Goal: Task Accomplishment & Management: Use online tool/utility

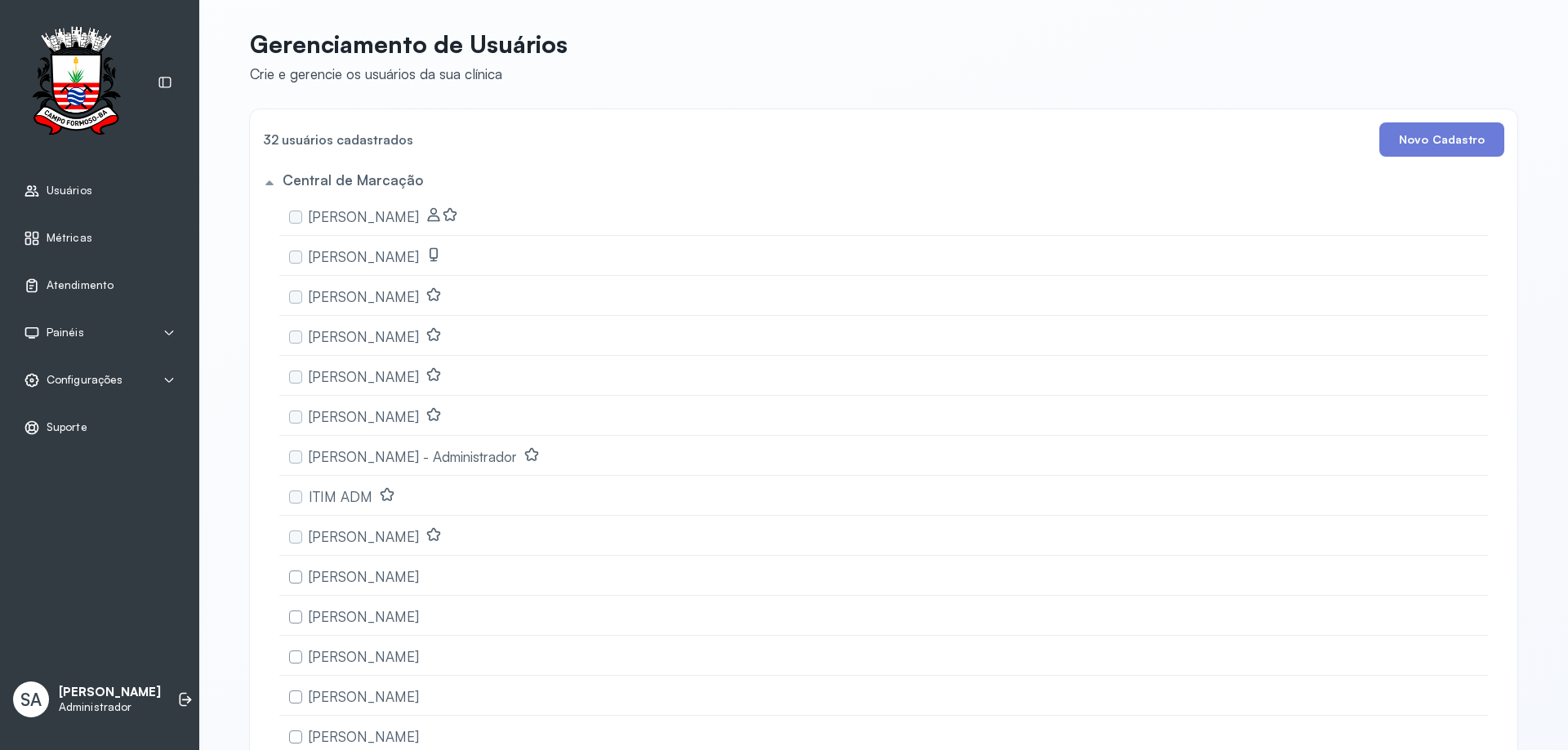
click at [76, 379] on span "Configurações" at bounding box center [84, 380] width 76 height 14
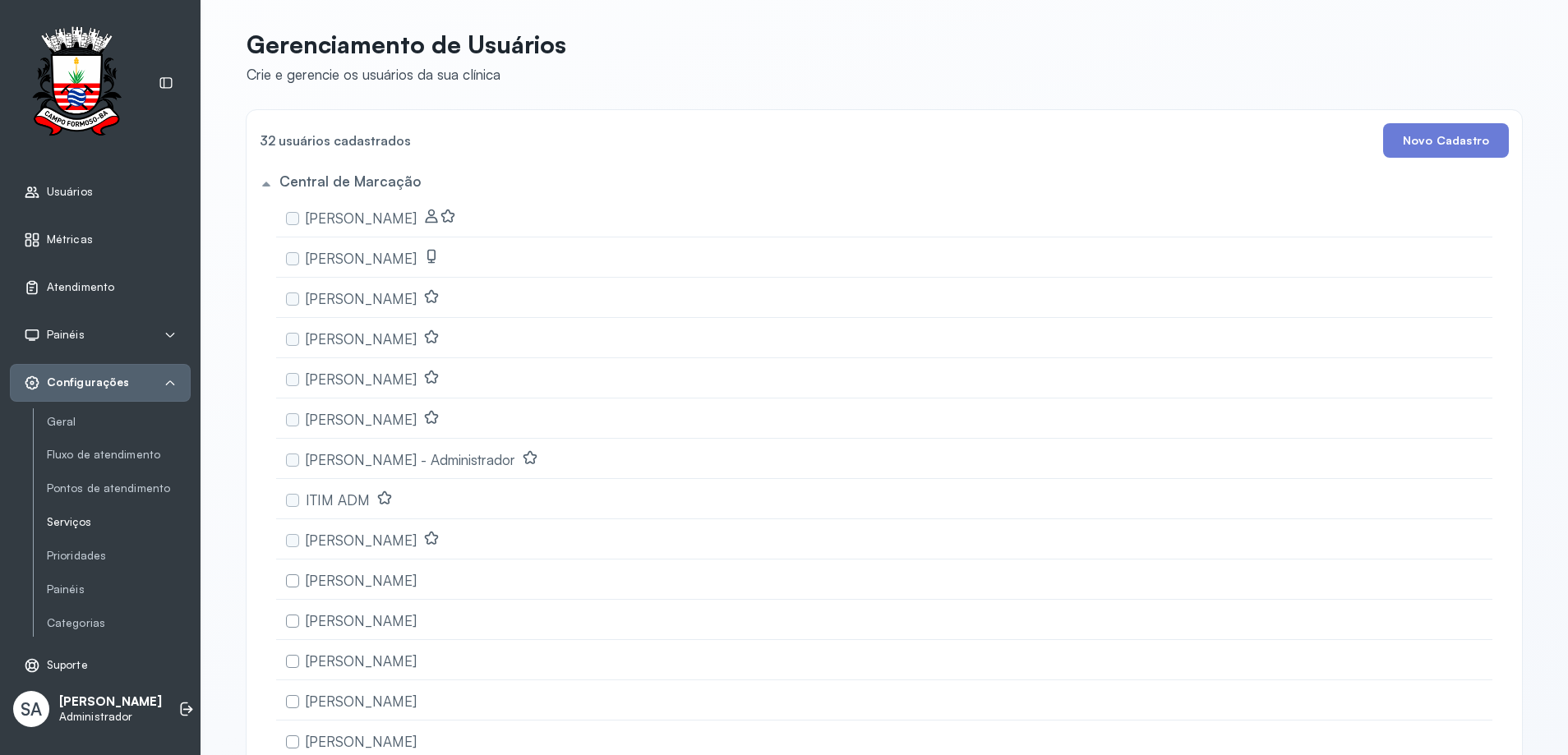
click at [68, 528] on link "Serviços" at bounding box center [119, 522] width 144 height 14
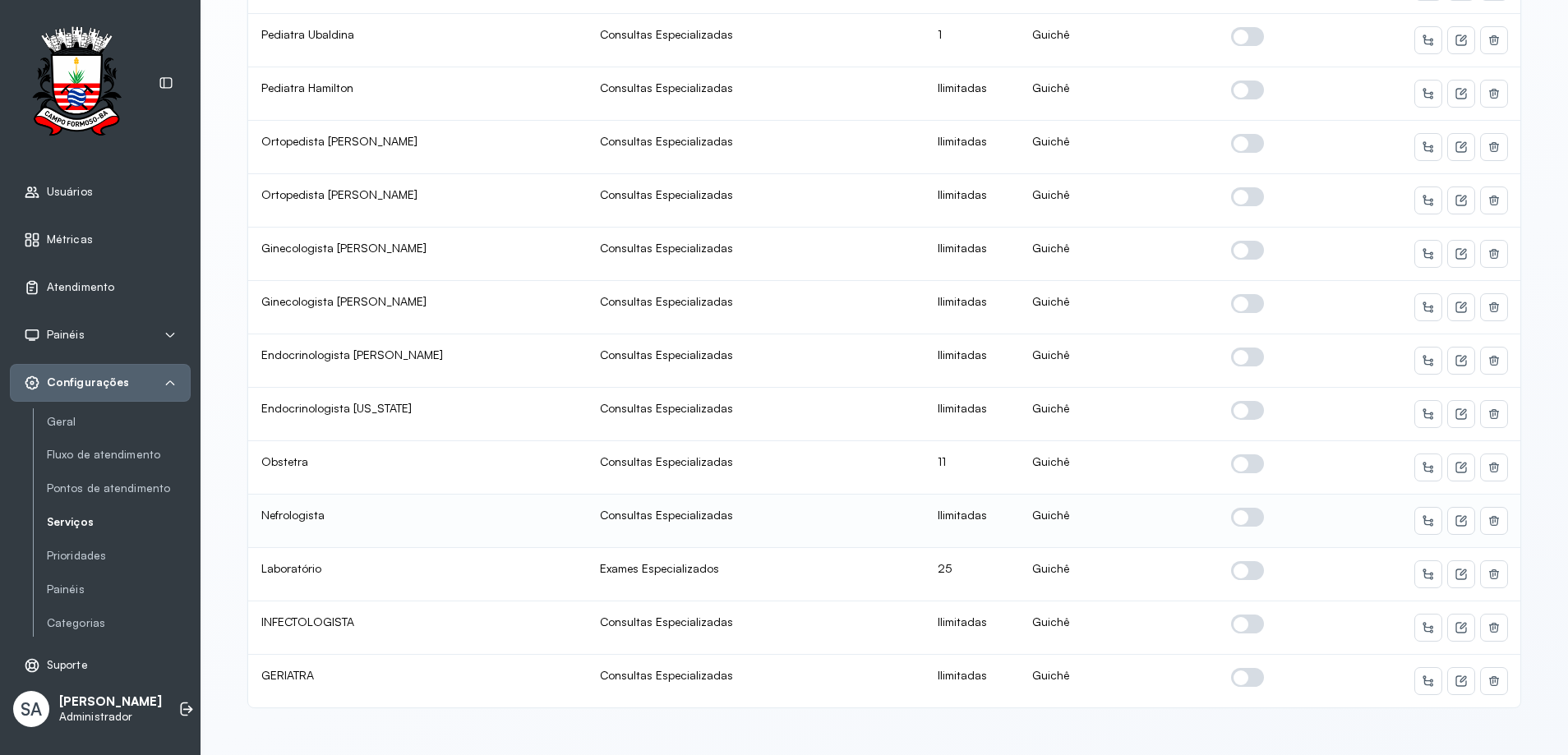
scroll to position [2, 0]
click at [1458, 568] on icon at bounding box center [1460, 574] width 13 height 13
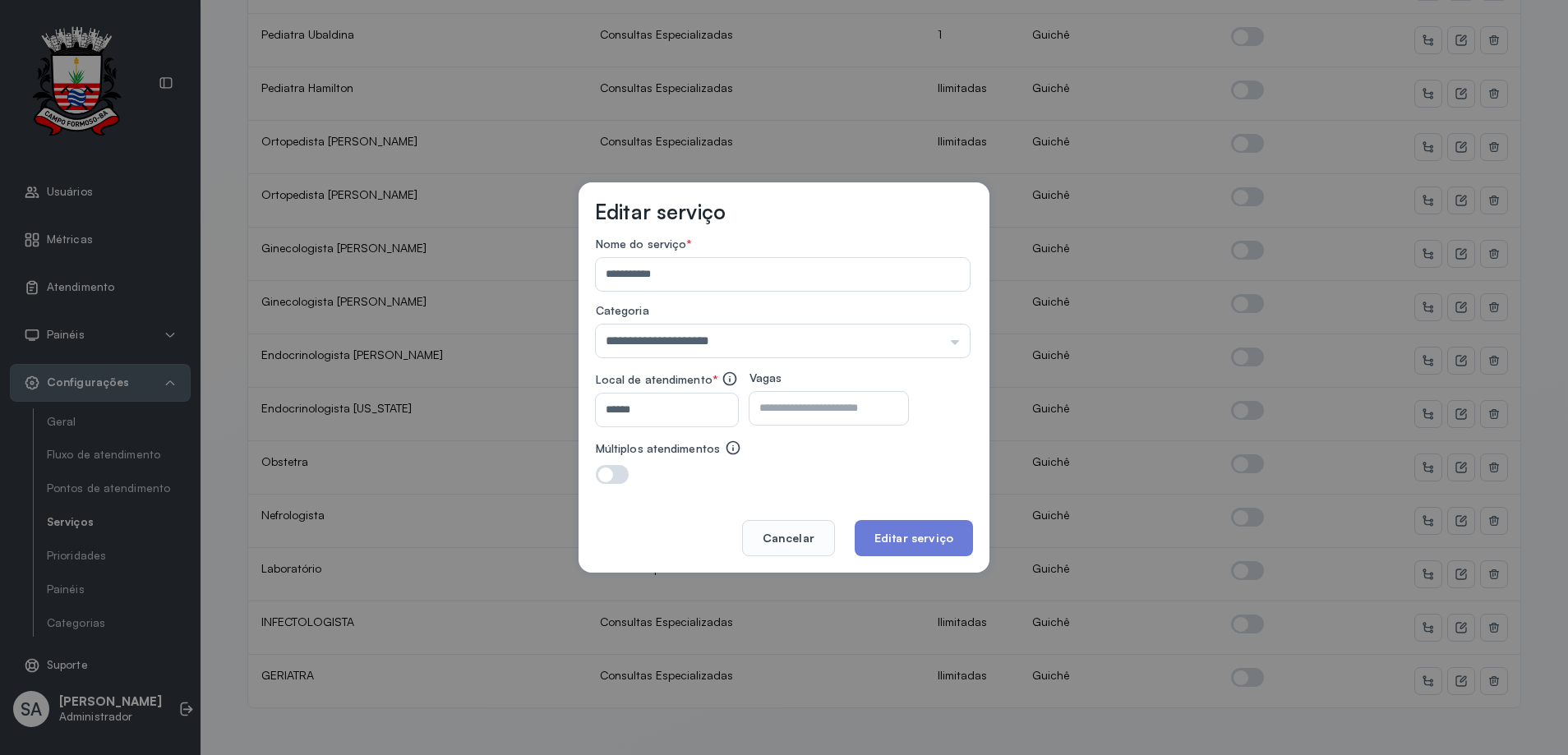
click at [805, 412] on input "**" at bounding box center [814, 407] width 130 height 33
type input "**"
click at [925, 535] on button "Editar serviço" at bounding box center [914, 538] width 118 height 36
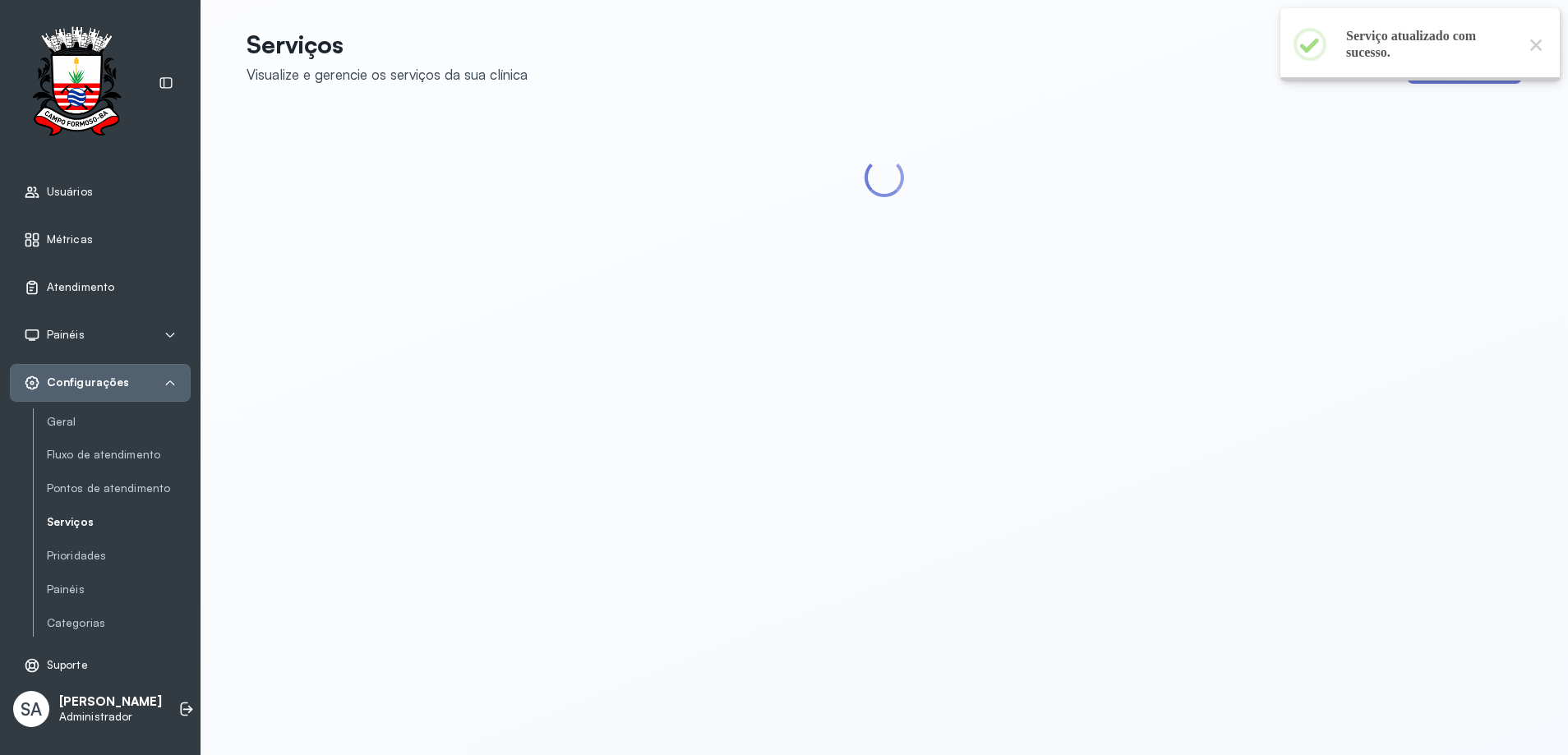
scroll to position [0, 0]
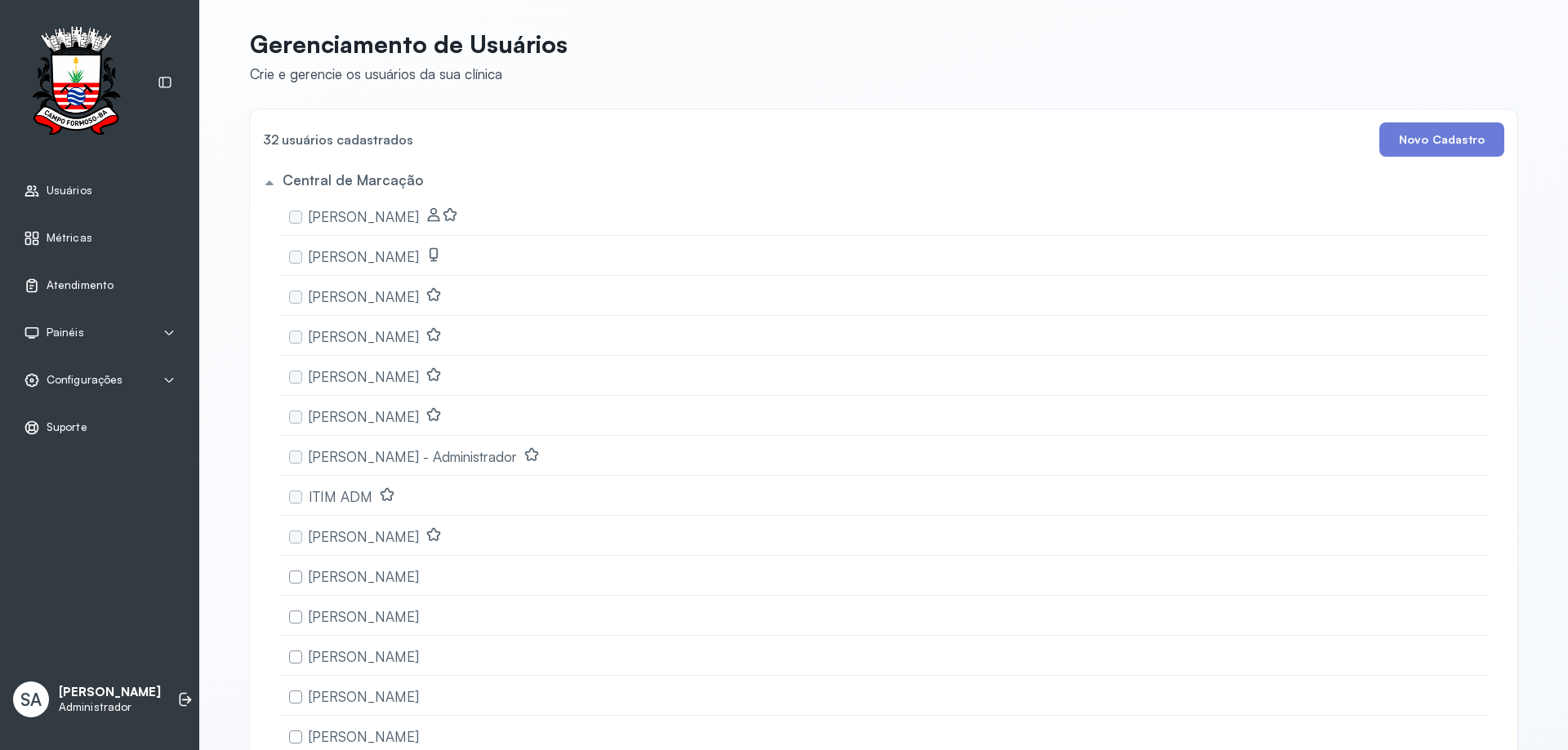
click at [70, 279] on span "Atendimento" at bounding box center [79, 286] width 66 height 14
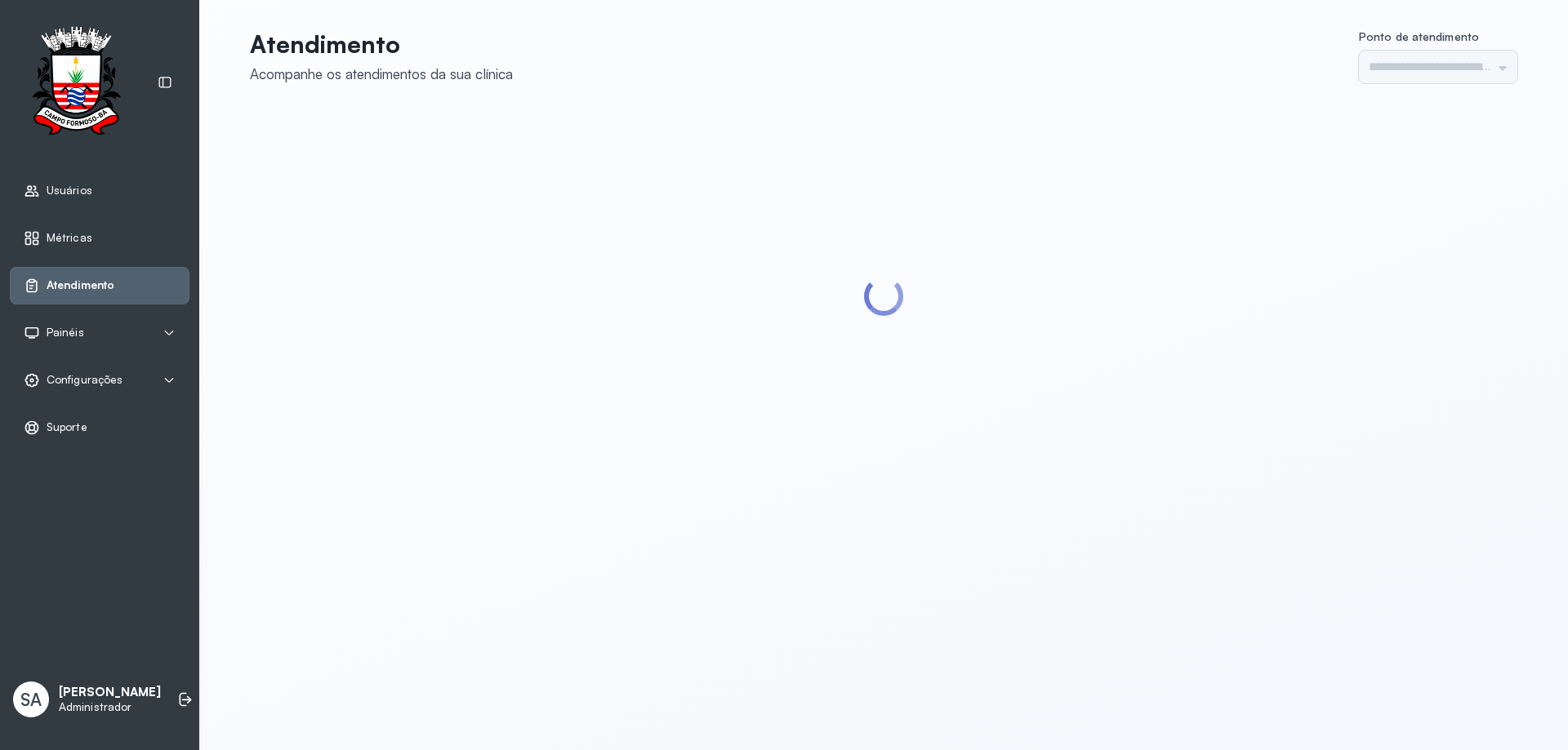
type input "******"
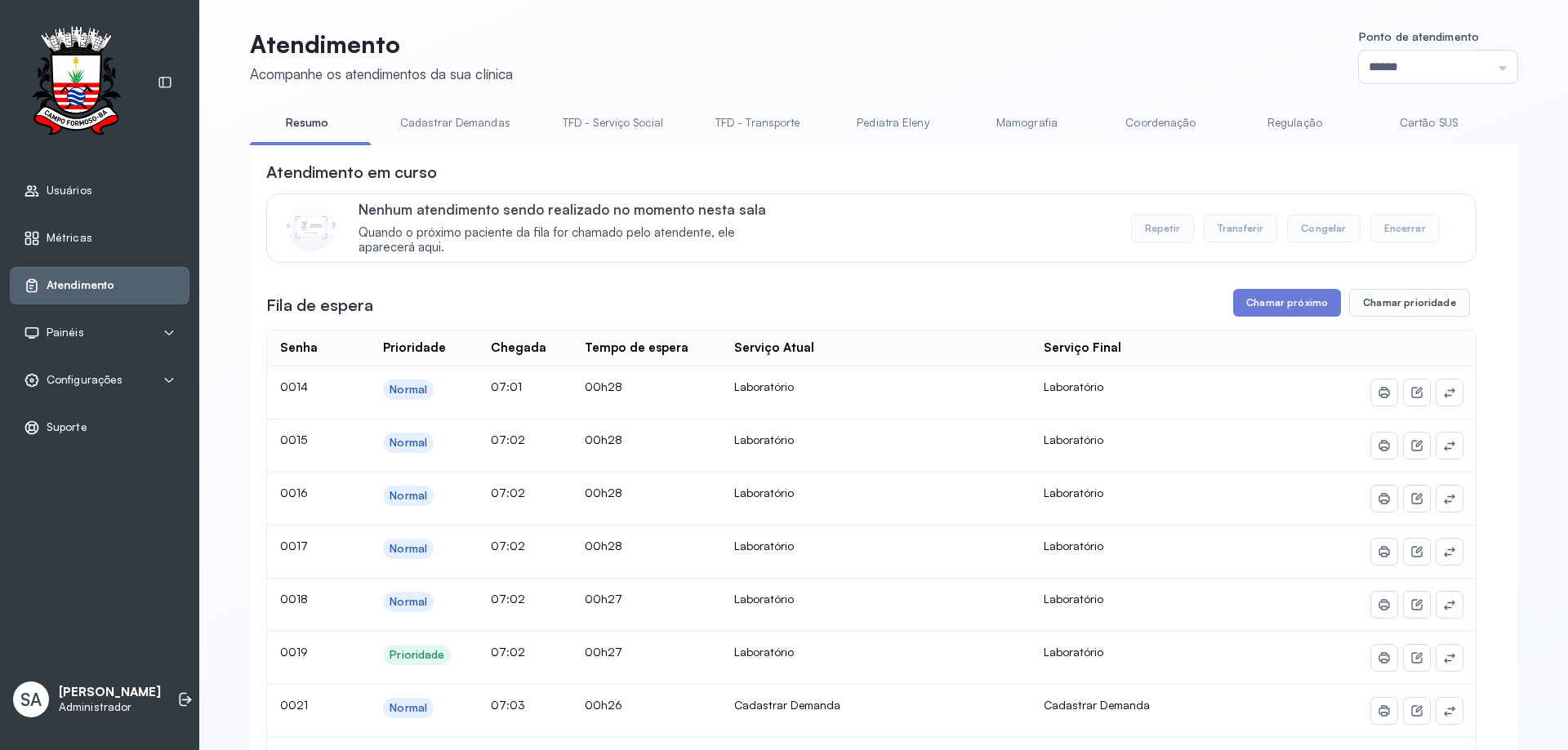
click at [1157, 122] on link "Coordenação" at bounding box center [1160, 122] width 114 height 27
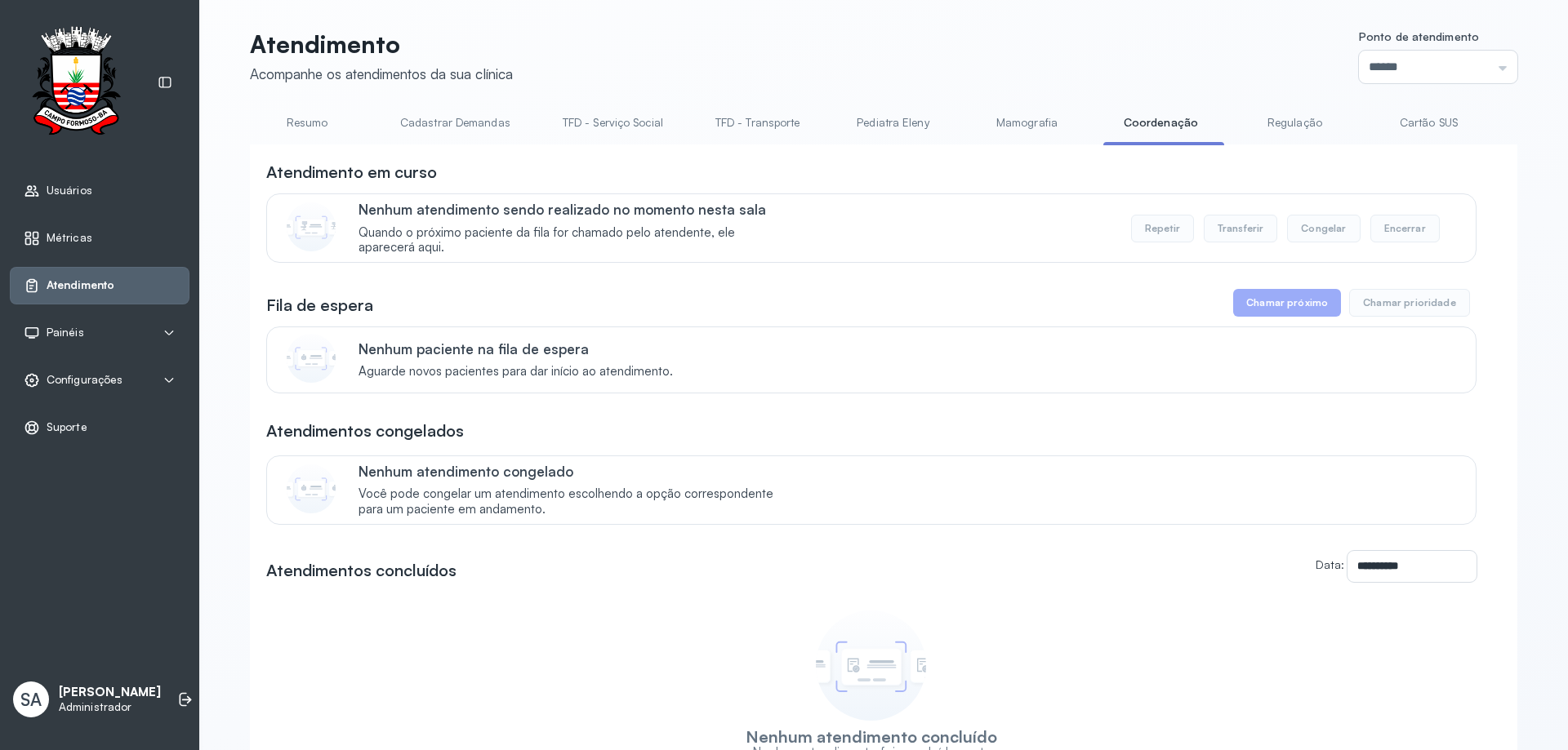
click at [89, 378] on span "Configurações" at bounding box center [84, 380] width 76 height 14
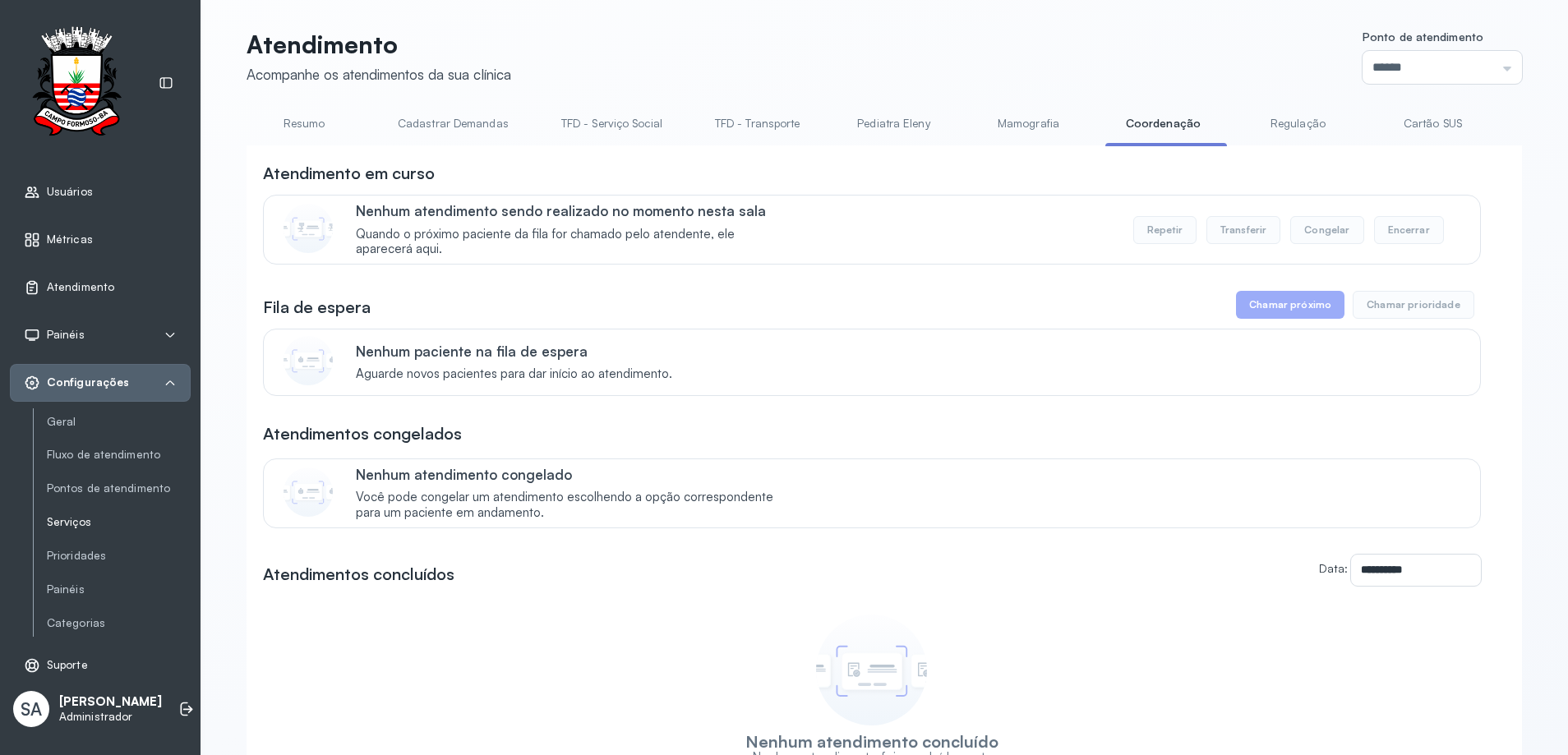
click at [85, 524] on link "Serviços" at bounding box center [119, 522] width 144 height 14
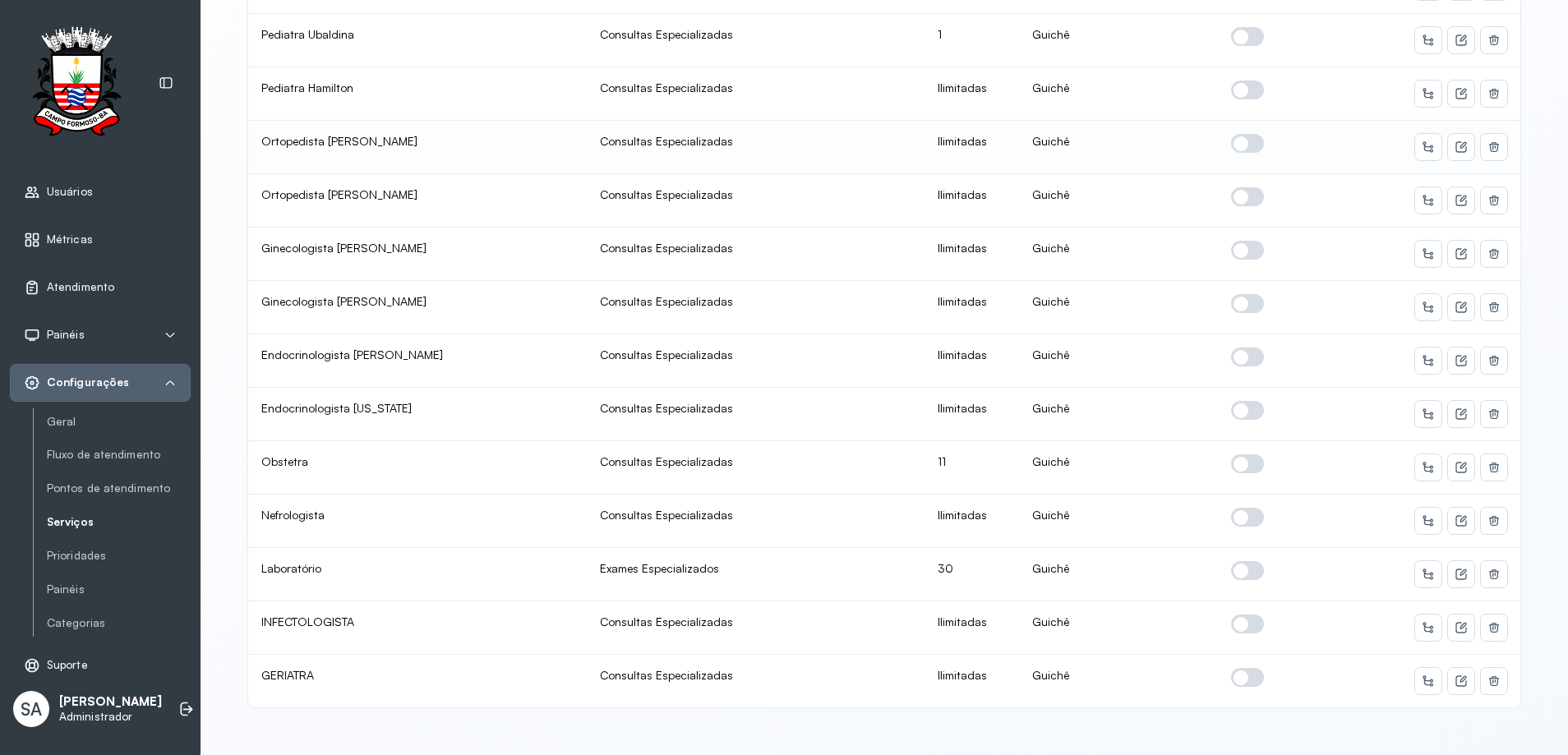
scroll to position [786, 0]
click at [1238, 618] on span at bounding box center [1247, 623] width 33 height 19
click at [1459, 621] on icon at bounding box center [1460, 627] width 13 height 13
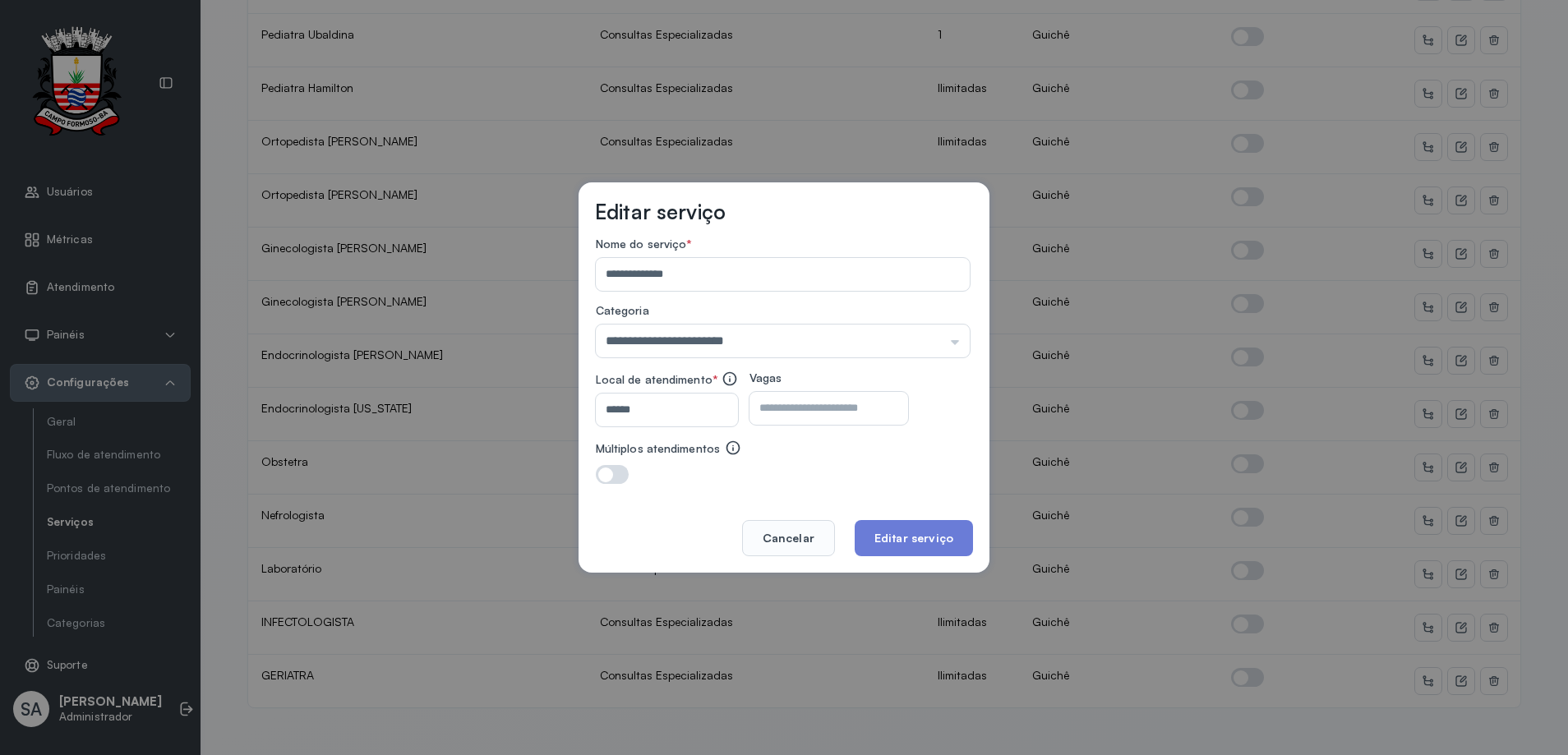
click at [849, 417] on input "number" at bounding box center [814, 407] width 130 height 33
type input "**"
click at [906, 545] on button "Editar serviço" at bounding box center [914, 538] width 118 height 36
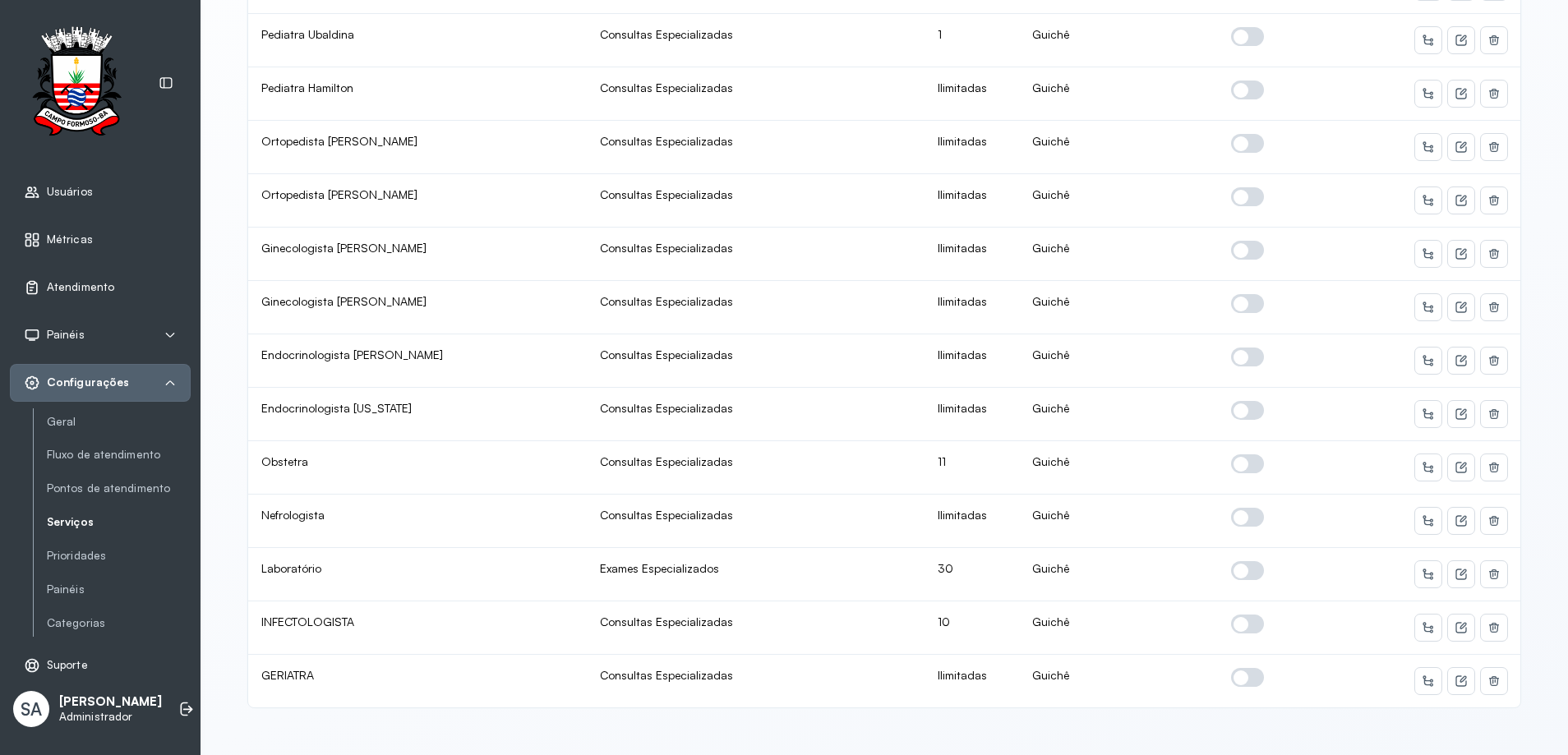
click at [87, 286] on span "Atendimento" at bounding box center [80, 288] width 67 height 14
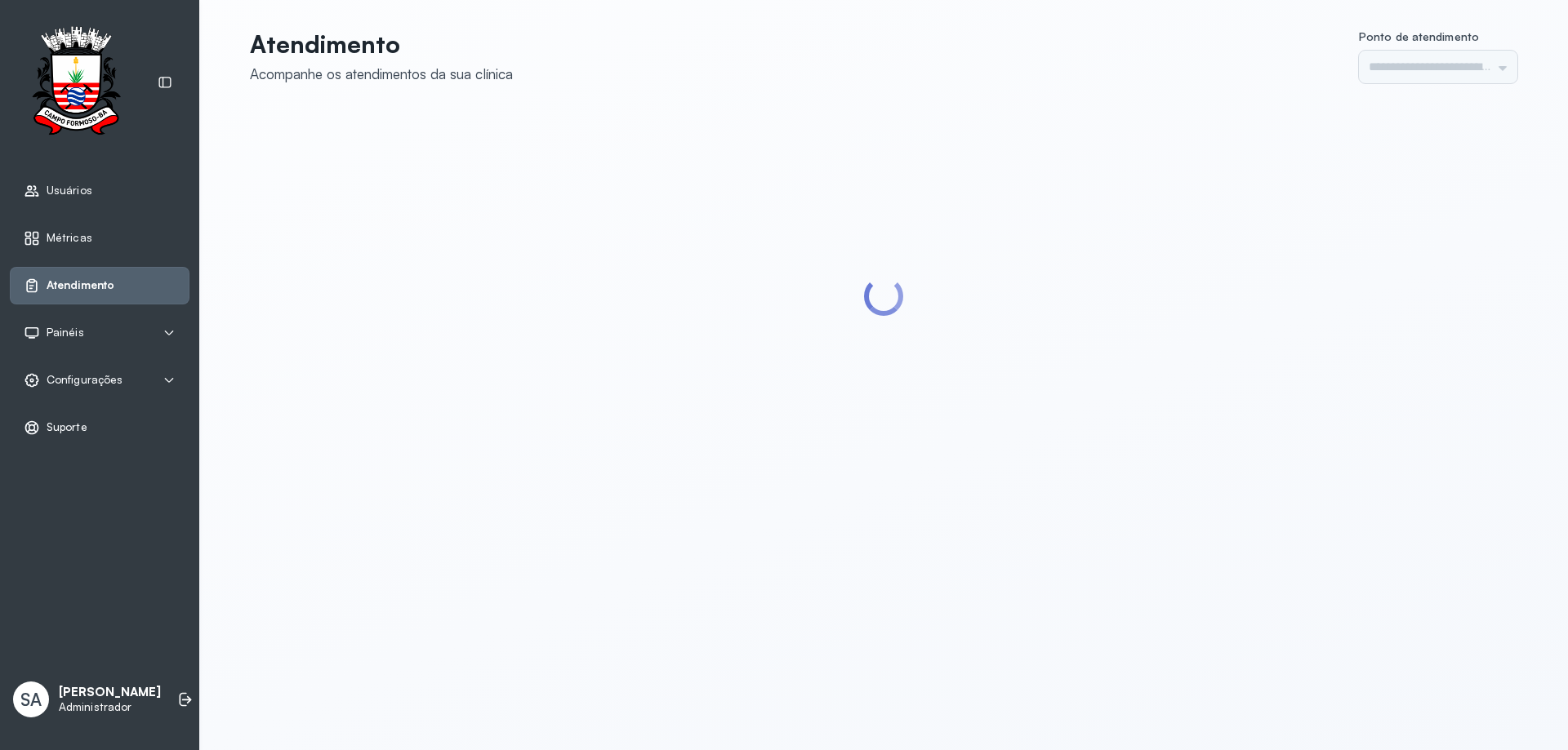
type input "******"
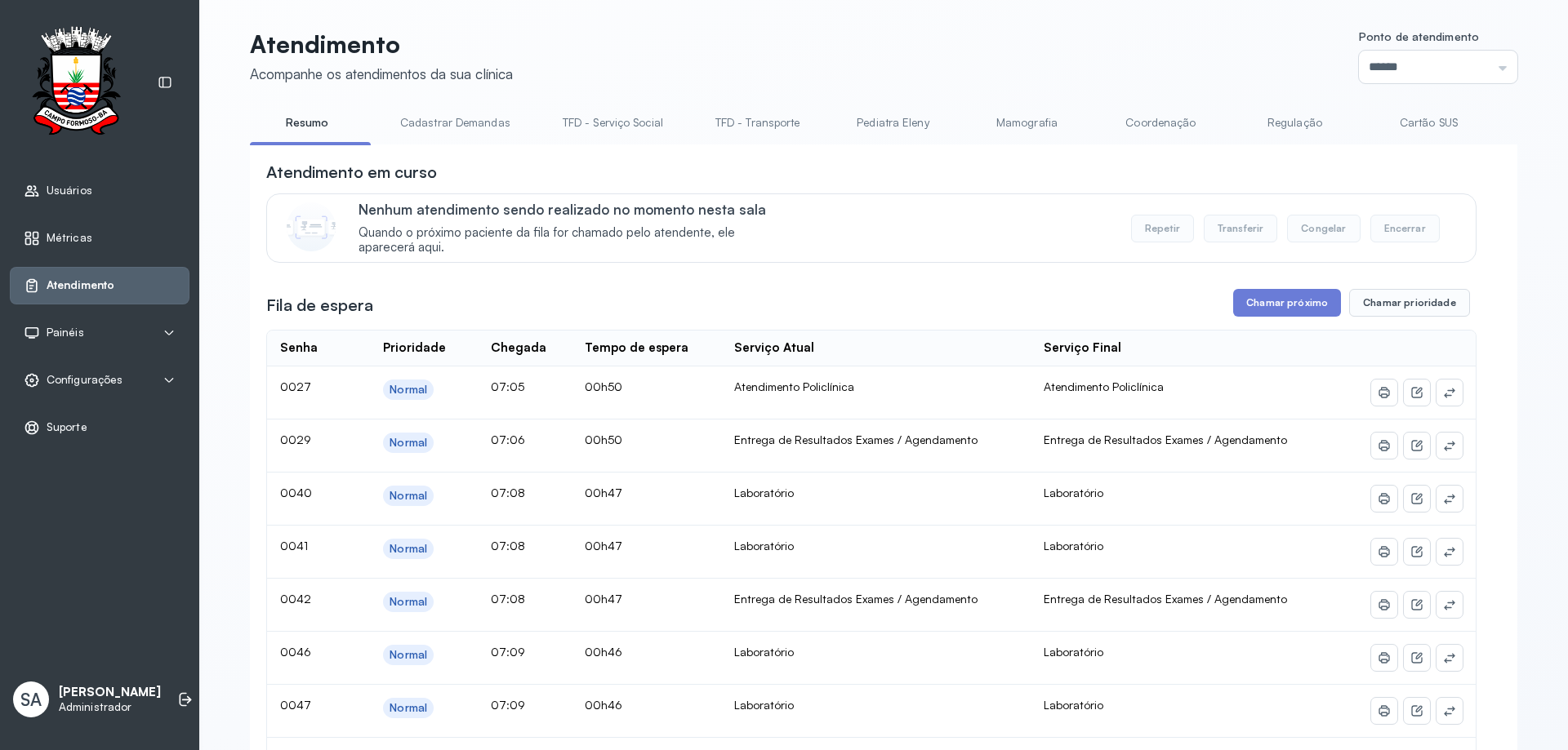
click at [1142, 118] on link "Coordenação" at bounding box center [1160, 122] width 114 height 27
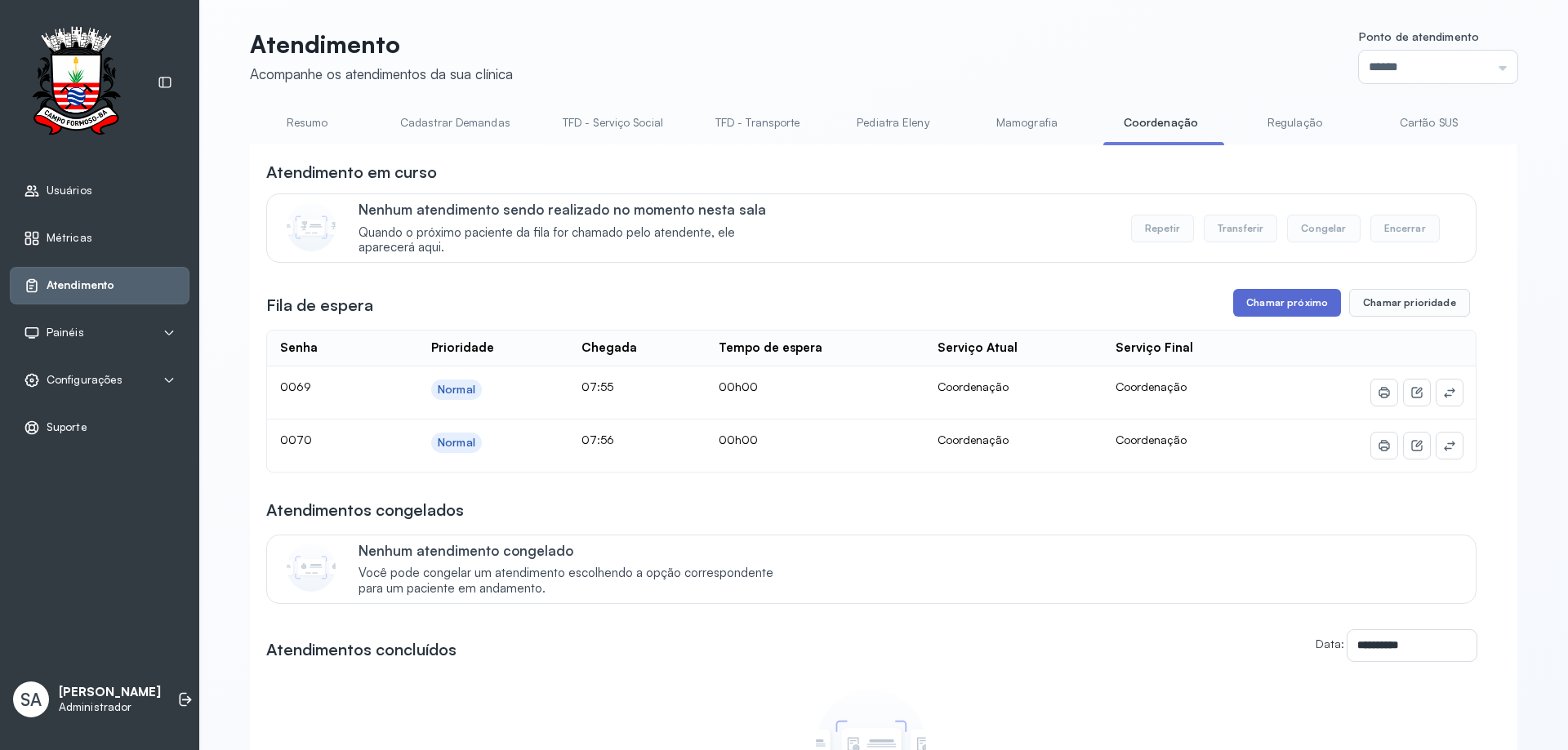
click at [1264, 298] on button "Chamar próximo" at bounding box center [1286, 303] width 108 height 28
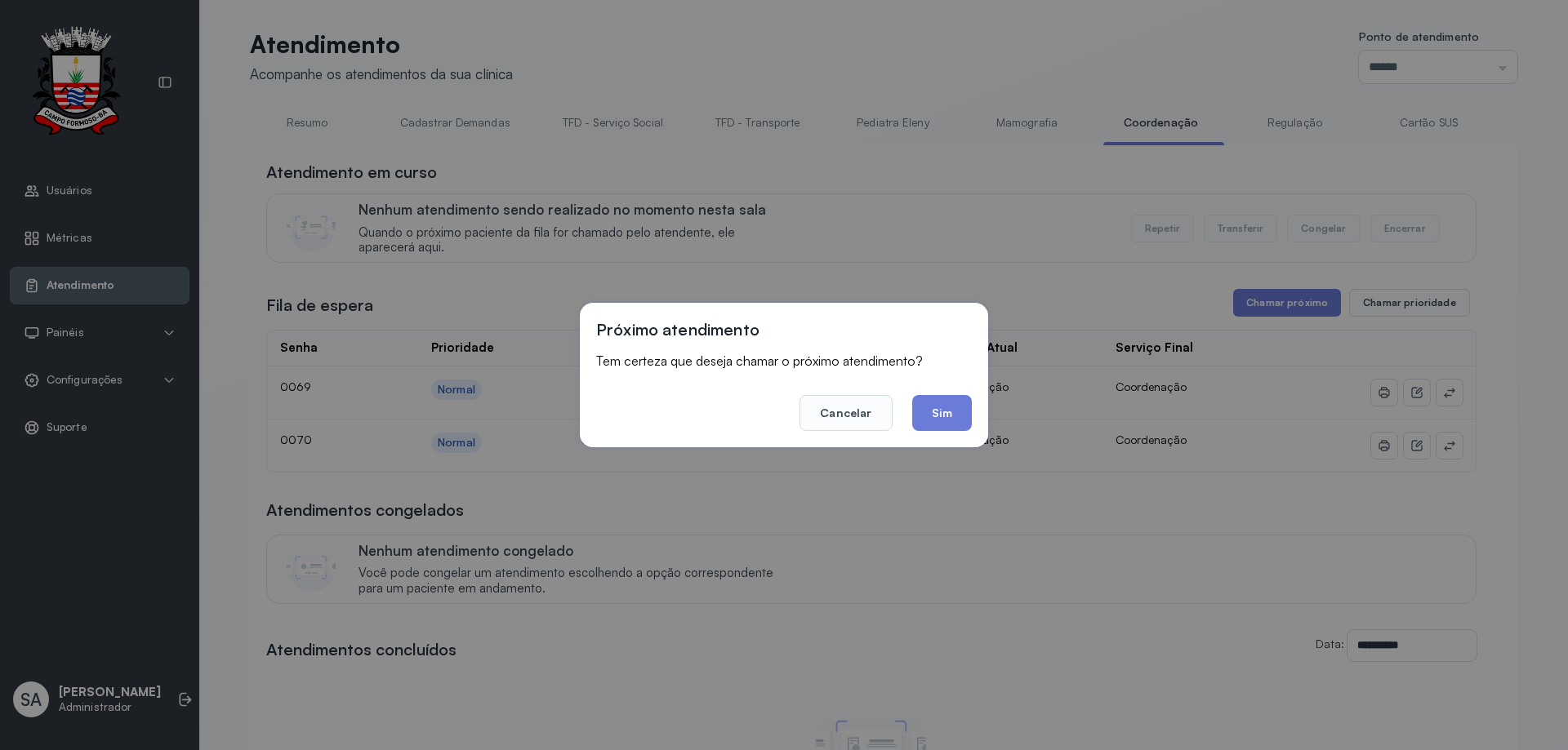
drag, startPoint x: 955, startPoint y: 407, endPoint x: 956, endPoint y: 381, distance: 26.0
click at [957, 385] on footer "Cancelar Sim" at bounding box center [784, 401] width 375 height 59
click at [941, 395] on button "Sim" at bounding box center [942, 413] width 60 height 36
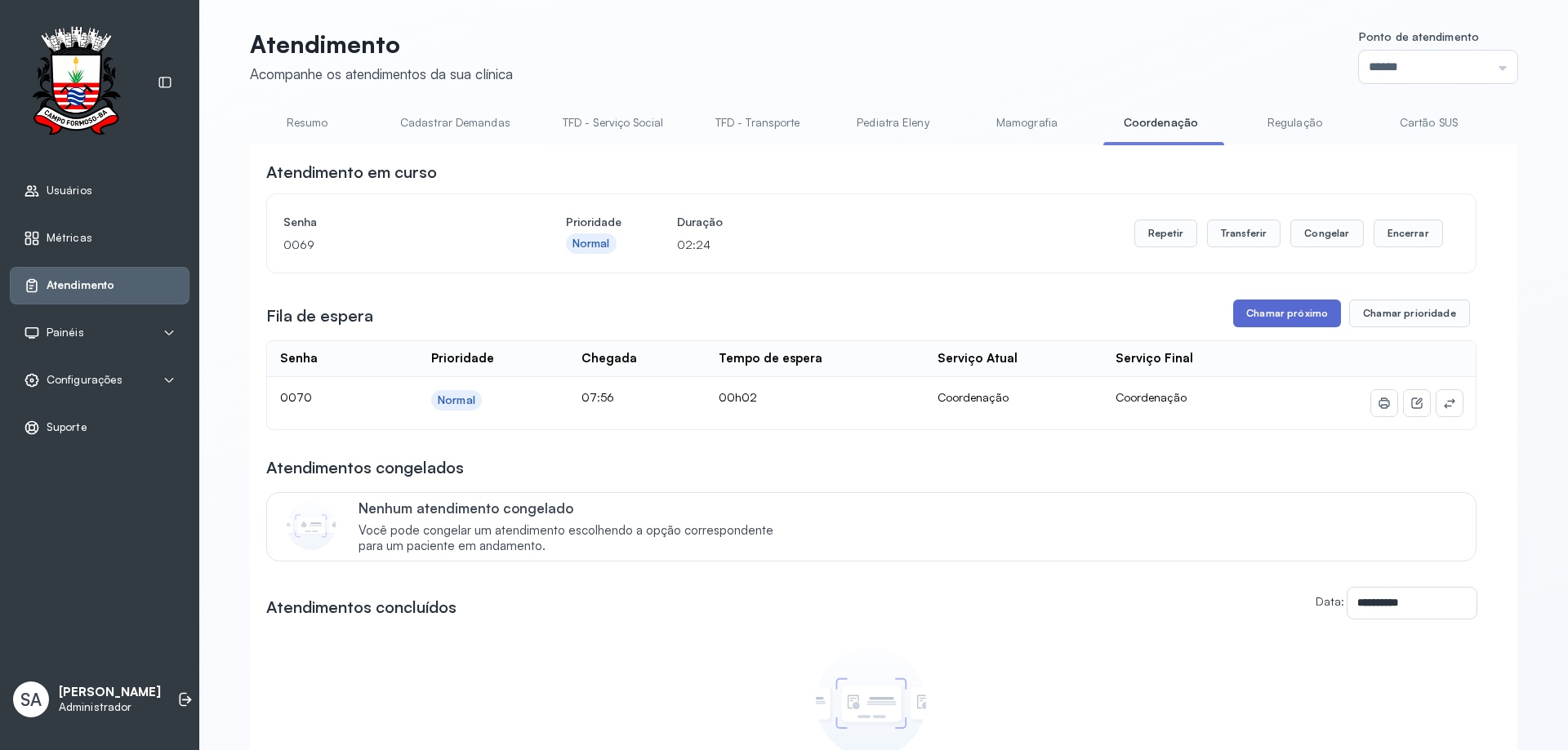
click at [1297, 320] on button "Chamar próximo" at bounding box center [1286, 313] width 108 height 28
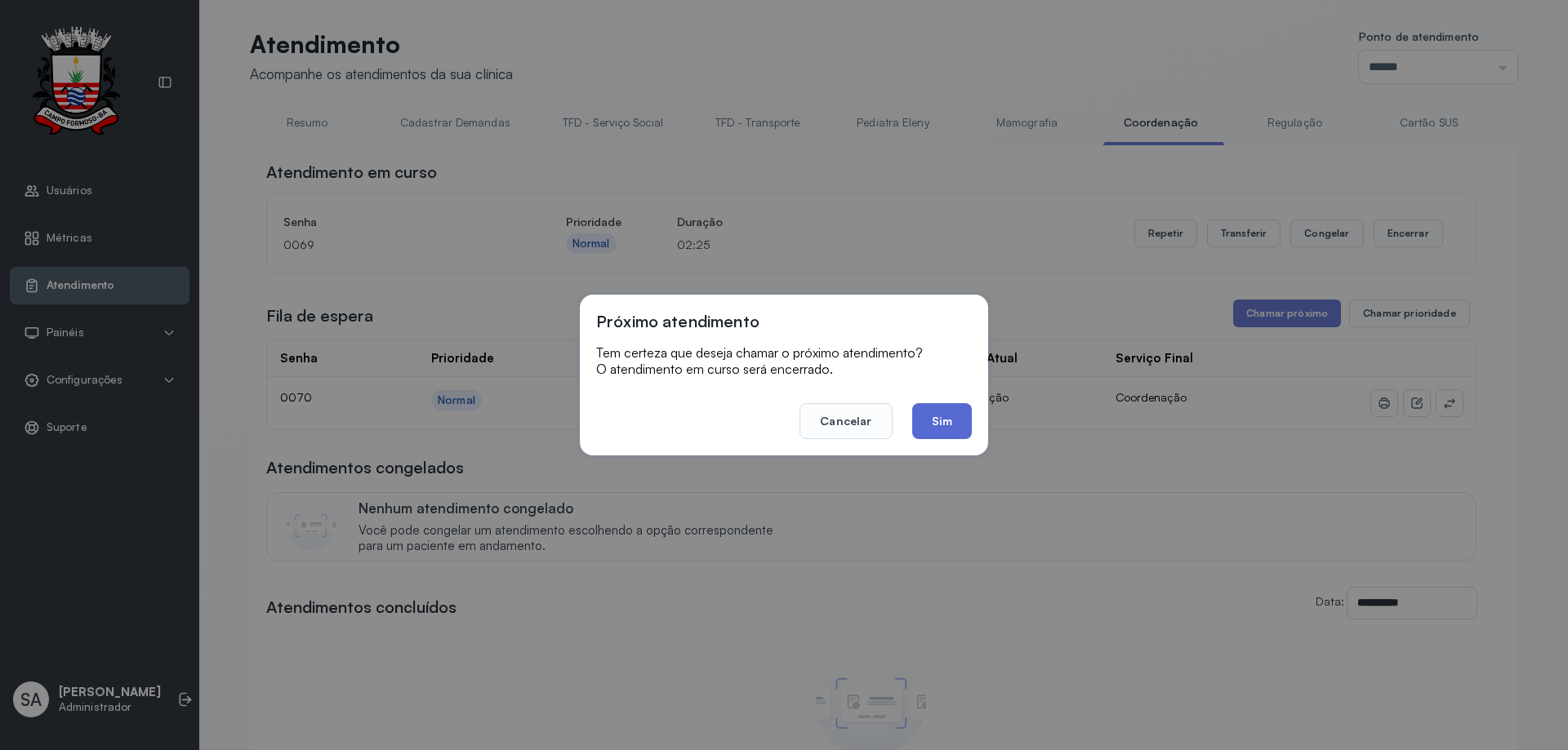
click at [952, 419] on button "Sim" at bounding box center [942, 421] width 60 height 36
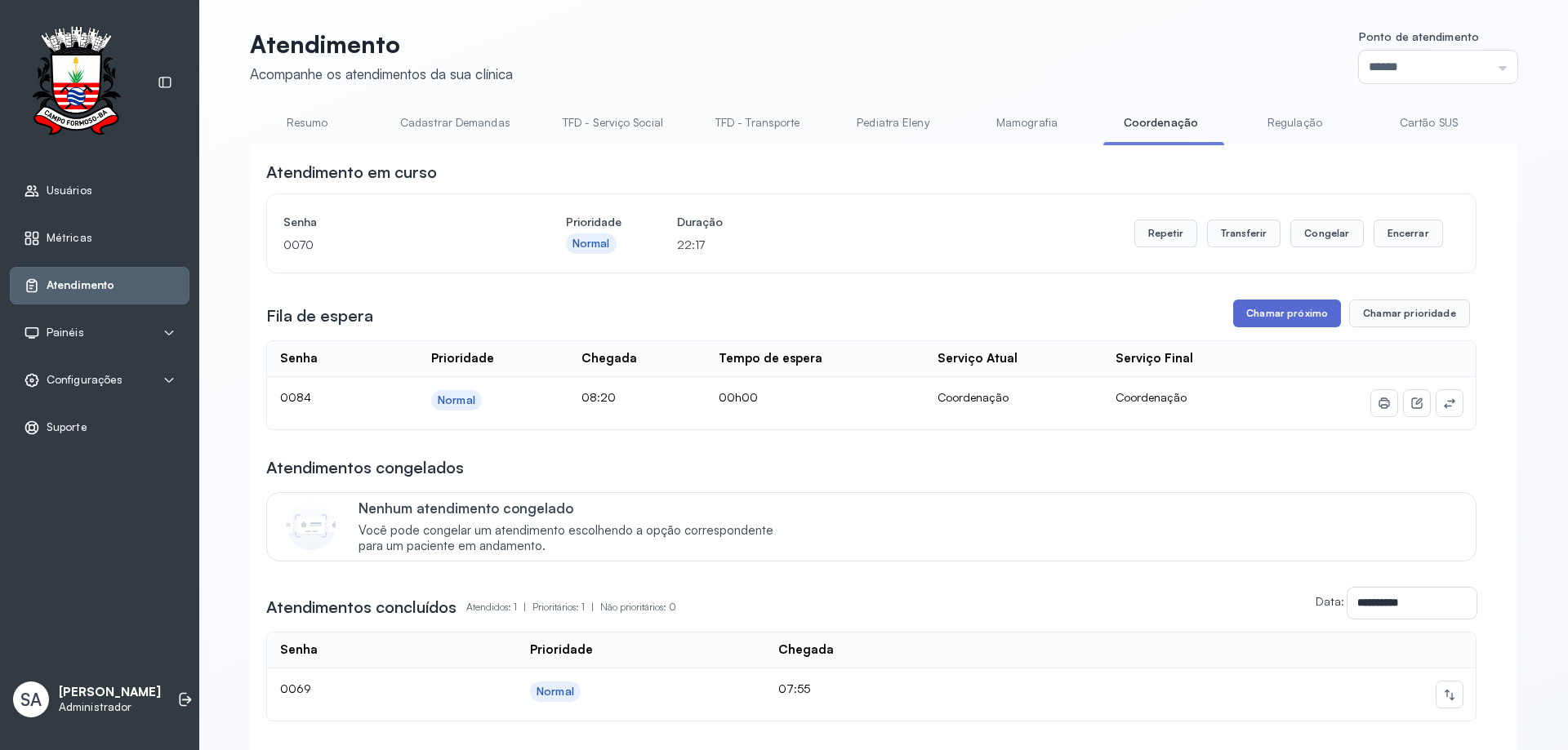
click at [1311, 313] on button "Chamar próximo" at bounding box center [1286, 313] width 108 height 28
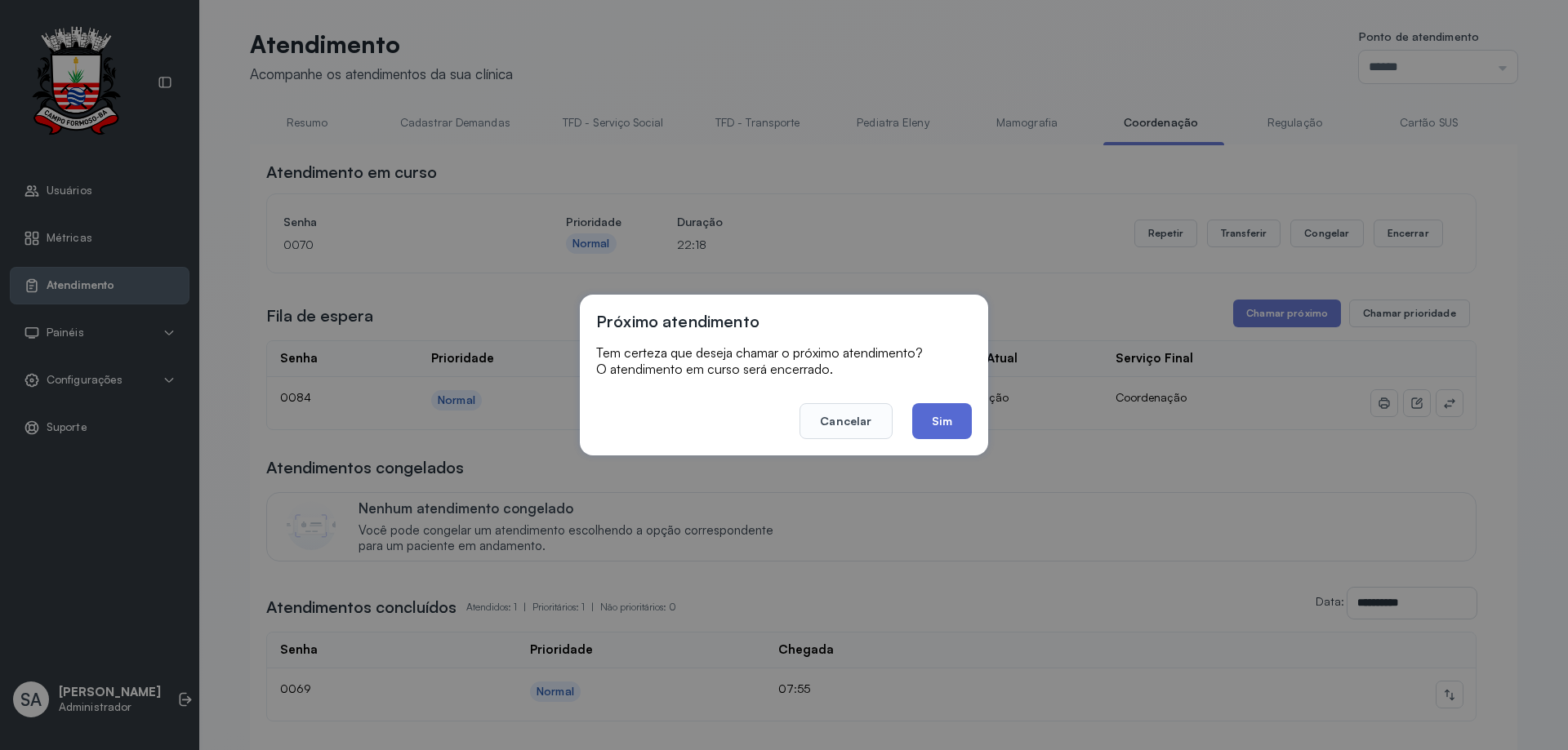
click at [949, 412] on button "Sim" at bounding box center [942, 421] width 60 height 36
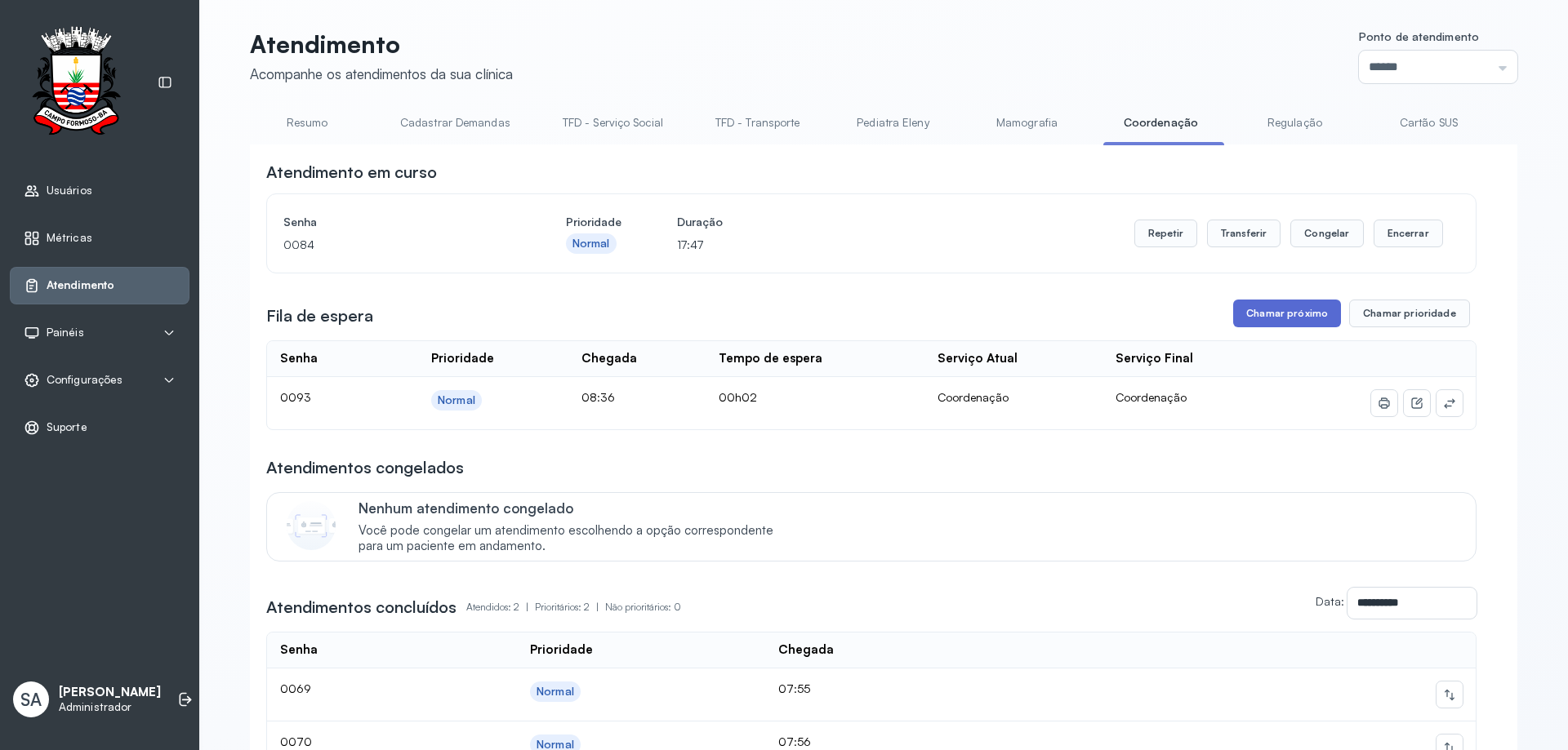
click at [1269, 319] on button "Chamar próximo" at bounding box center [1286, 313] width 108 height 28
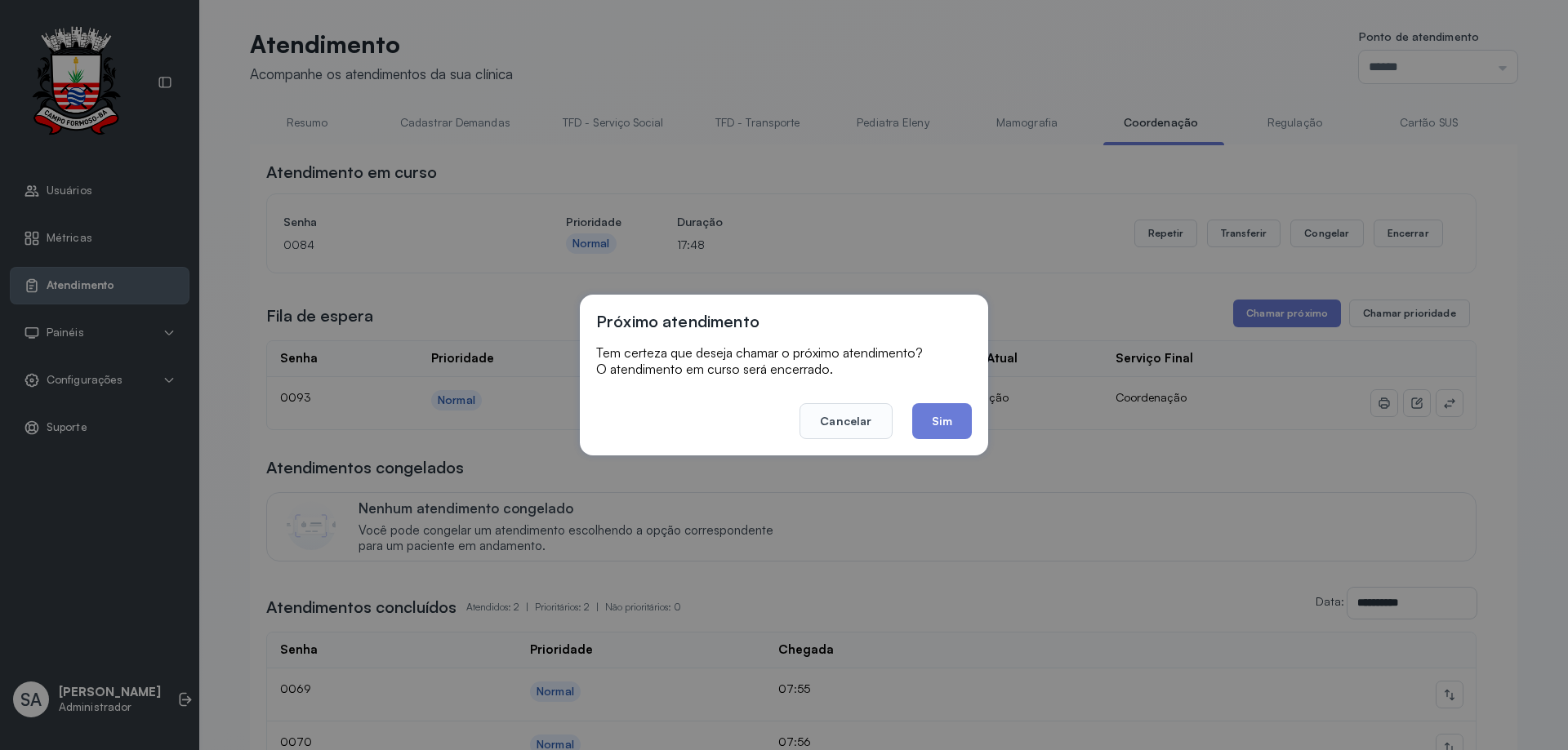
click at [963, 426] on button "Sim" at bounding box center [942, 421] width 60 height 36
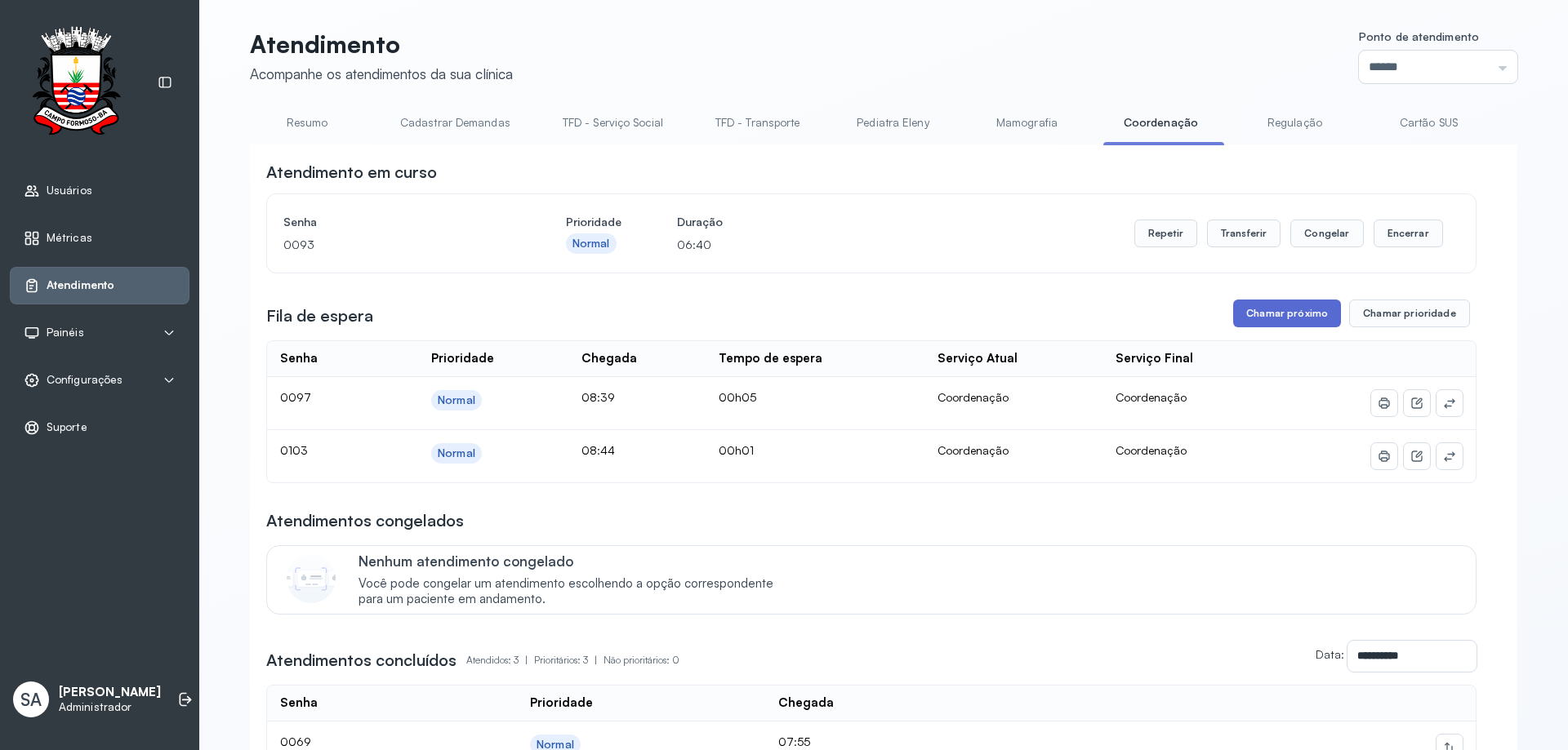
click at [1255, 314] on button "Chamar próximo" at bounding box center [1286, 313] width 108 height 28
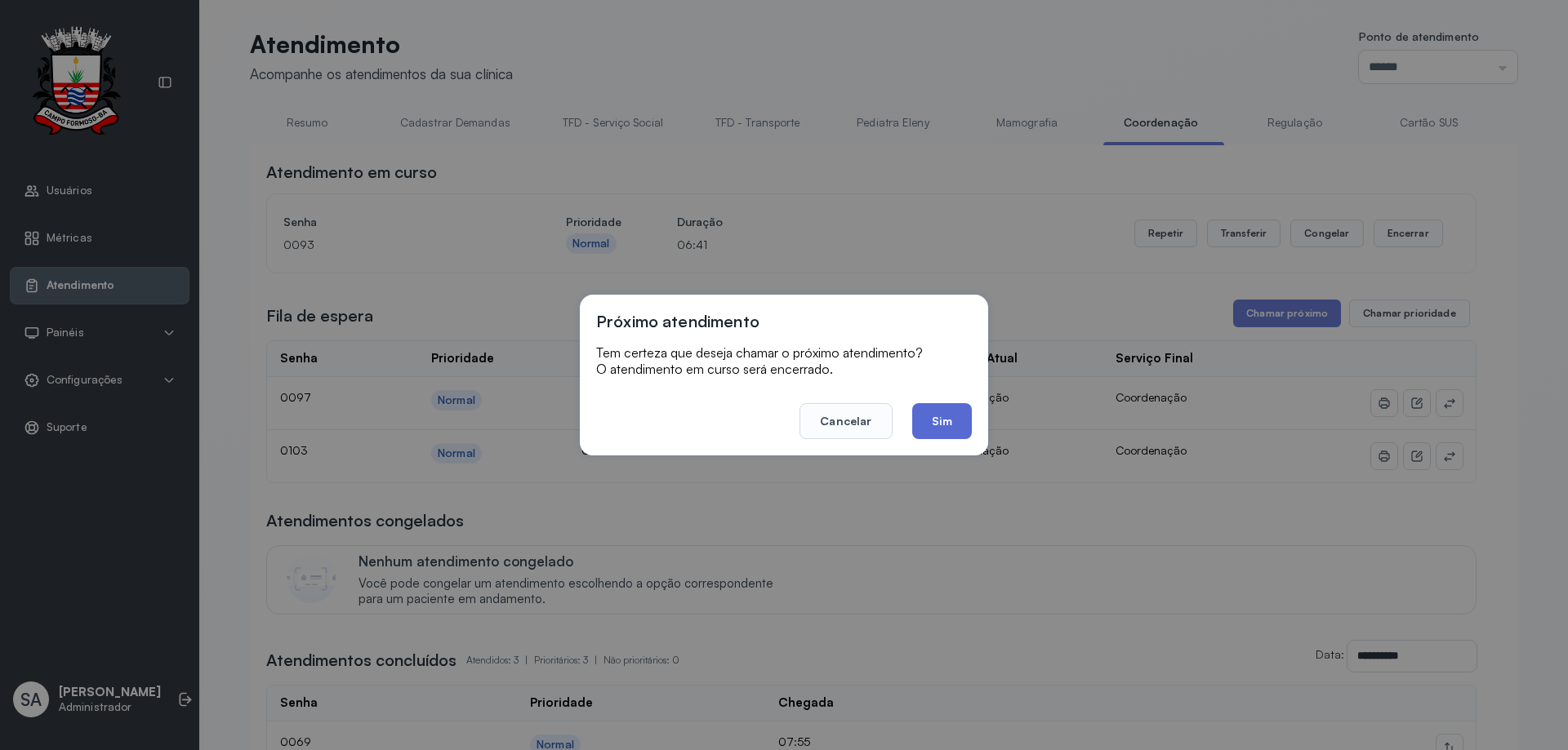
click at [940, 432] on button "Sim" at bounding box center [942, 421] width 60 height 36
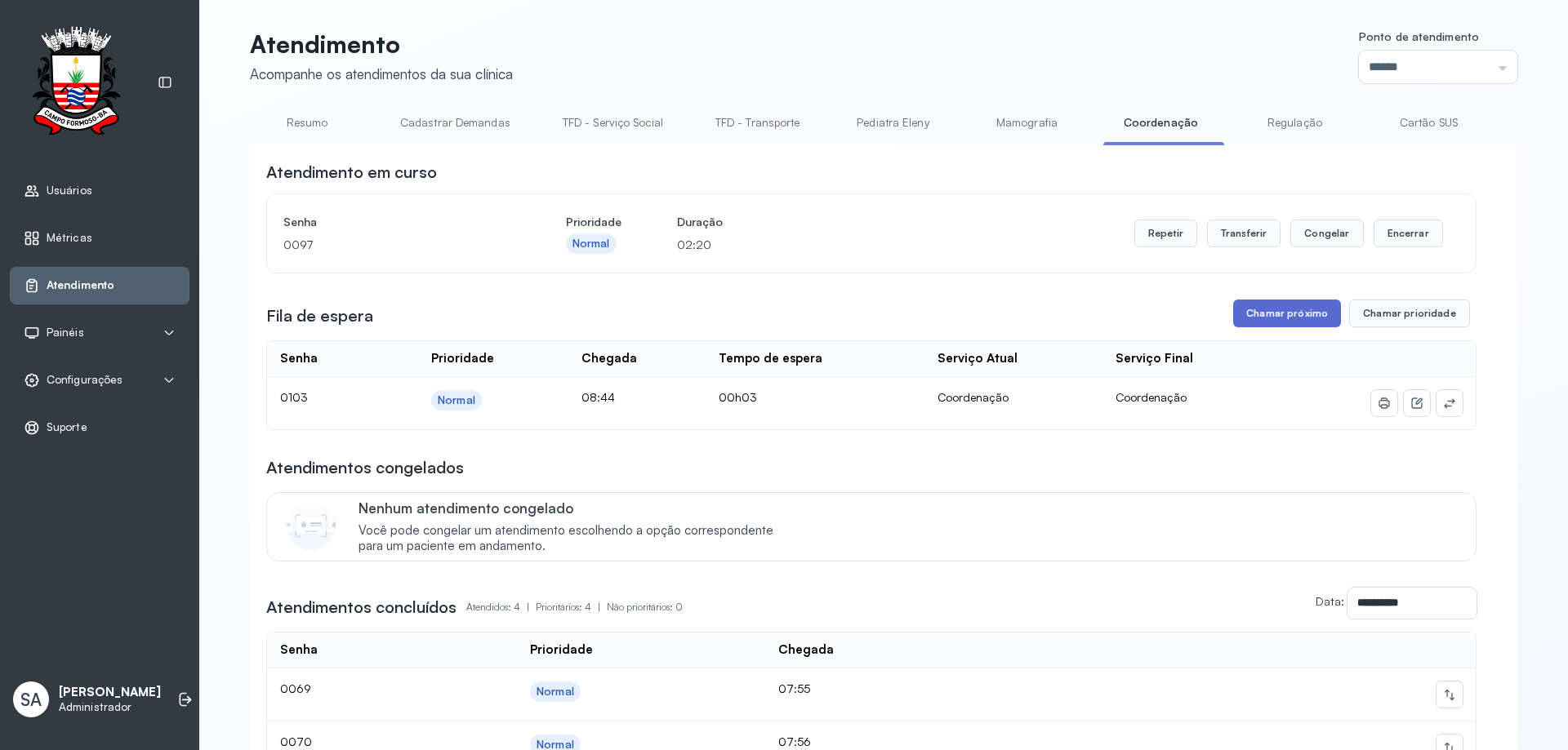
click at [1278, 312] on button "Chamar próximo" at bounding box center [1286, 313] width 108 height 28
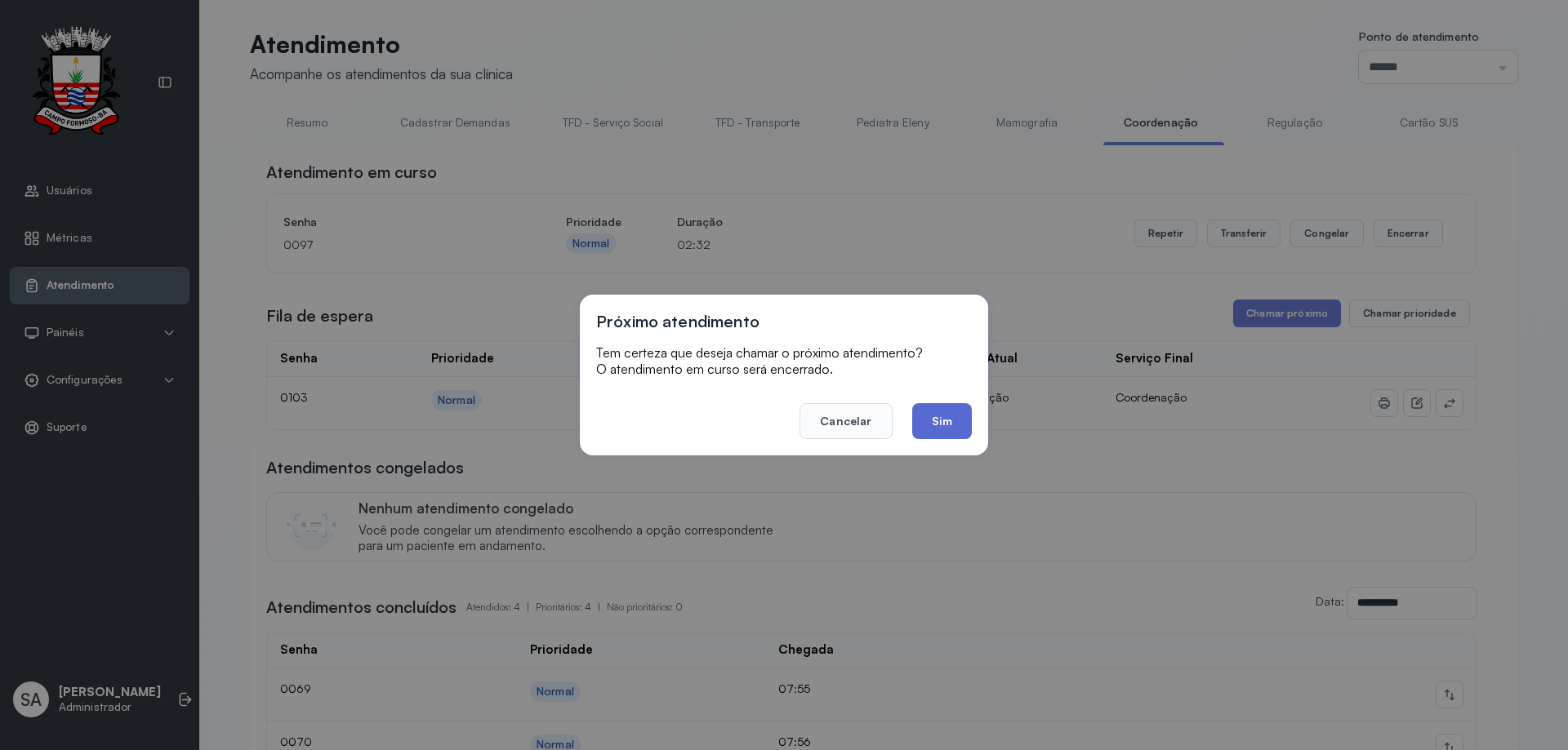
click at [939, 418] on button "Sim" at bounding box center [942, 421] width 60 height 36
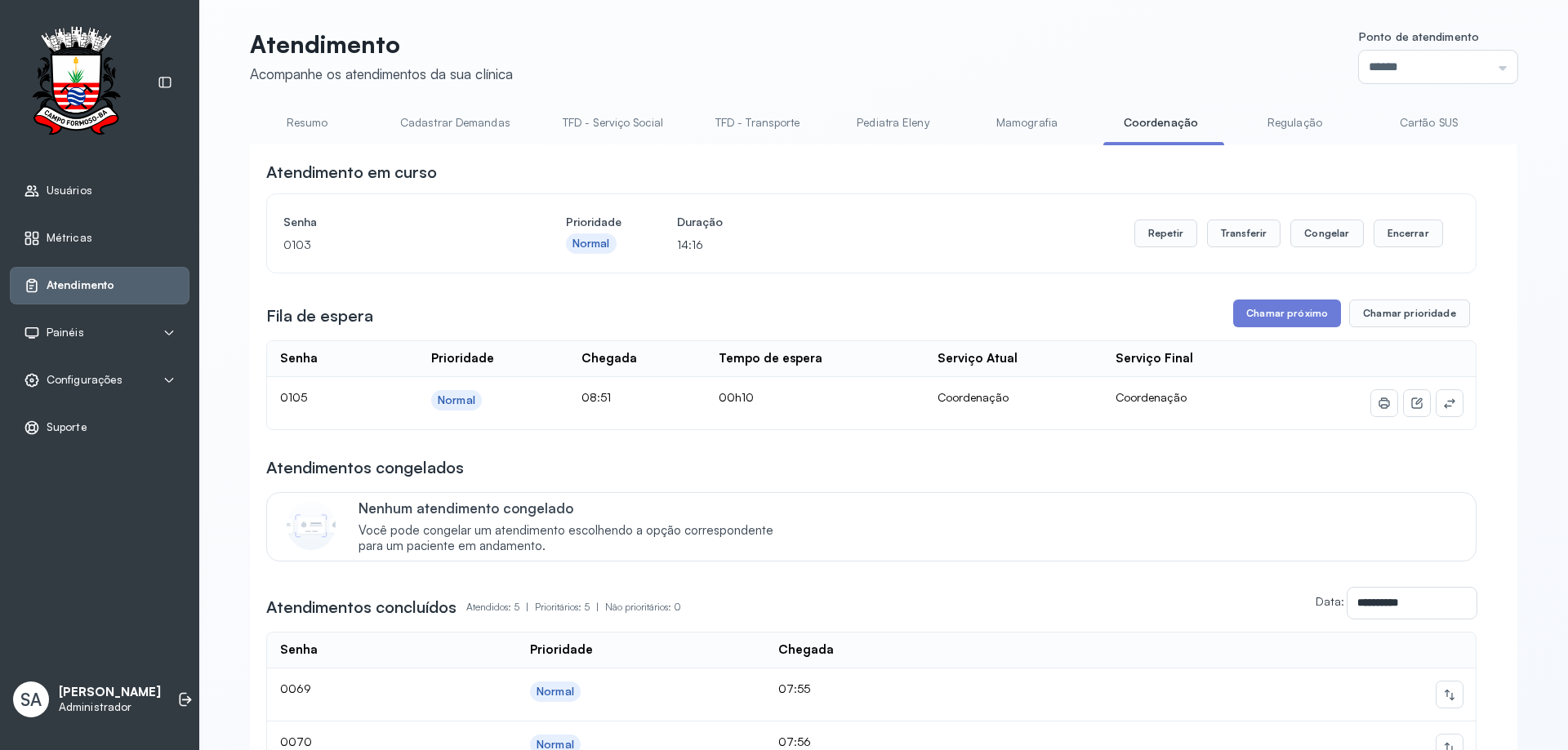
drag, startPoint x: 1286, startPoint y: 303, endPoint x: 1272, endPoint y: 304, distance: 14.0
click at [1285, 302] on div "**********" at bounding box center [870, 547] width 1210 height 772
click at [1264, 320] on button "Chamar próximo" at bounding box center [1286, 313] width 108 height 28
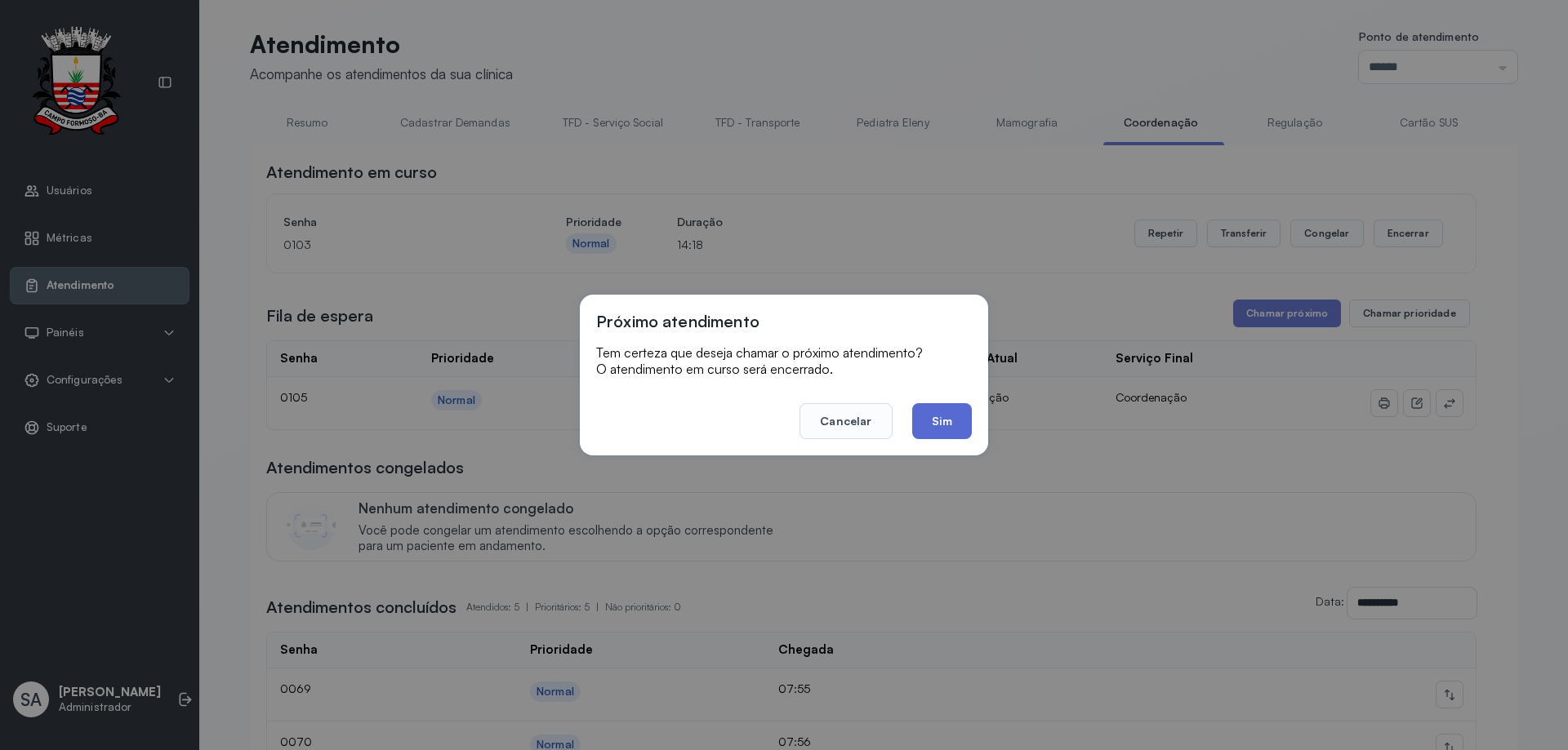
click at [949, 412] on button "Sim" at bounding box center [942, 421] width 60 height 36
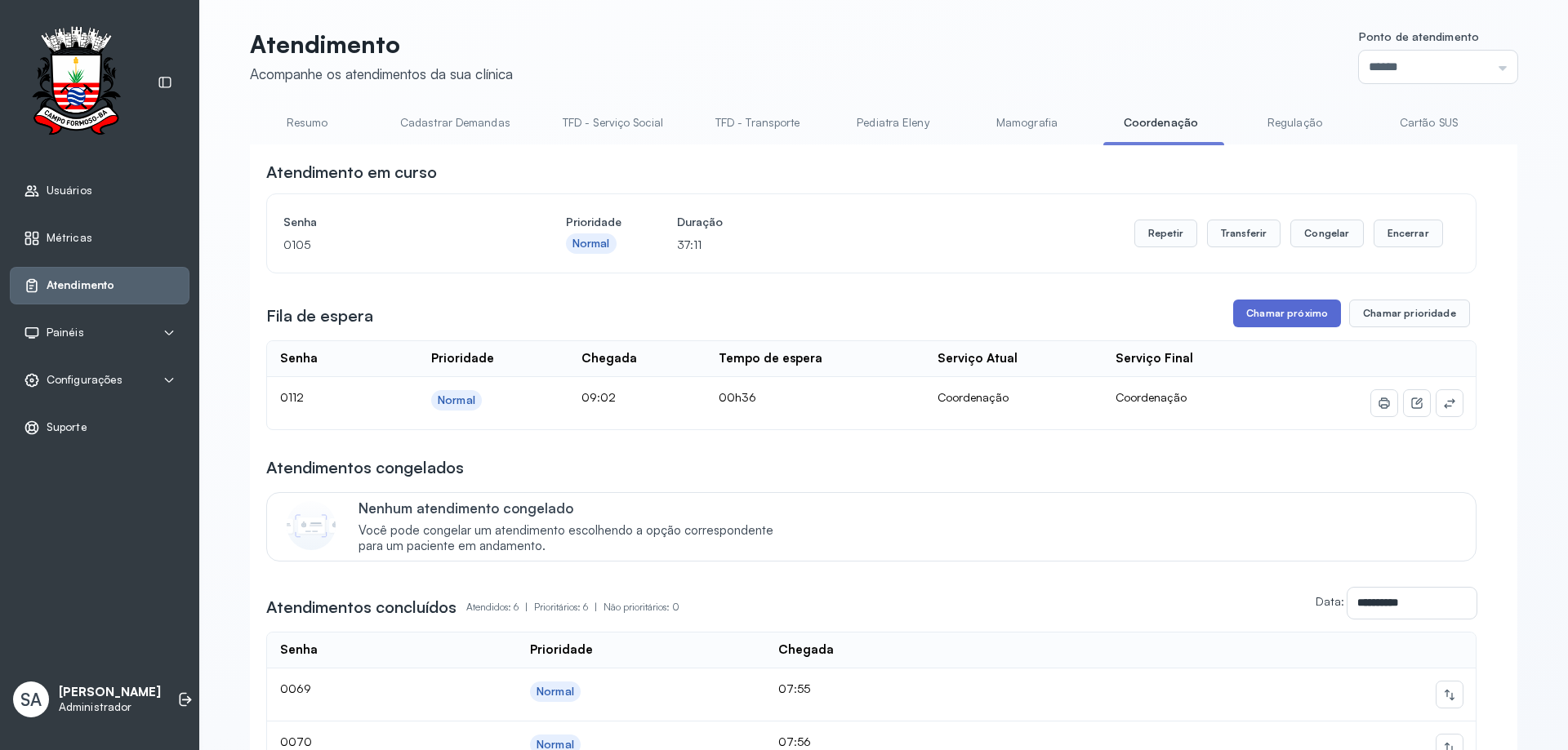
click at [1277, 311] on button "Chamar próximo" at bounding box center [1286, 313] width 108 height 28
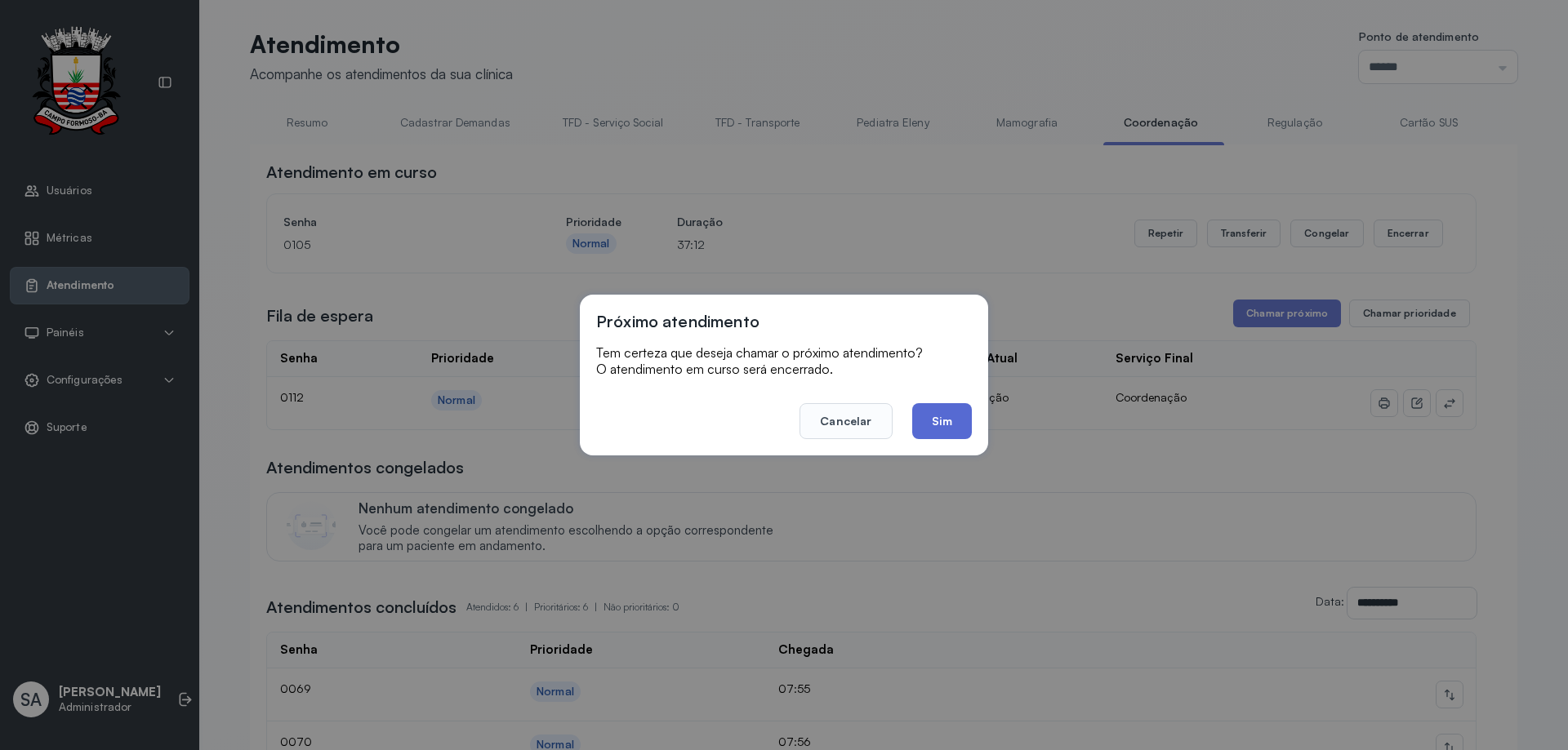
click at [939, 431] on button "Sim" at bounding box center [942, 421] width 60 height 36
